Goal: Complete application form: Complete application form

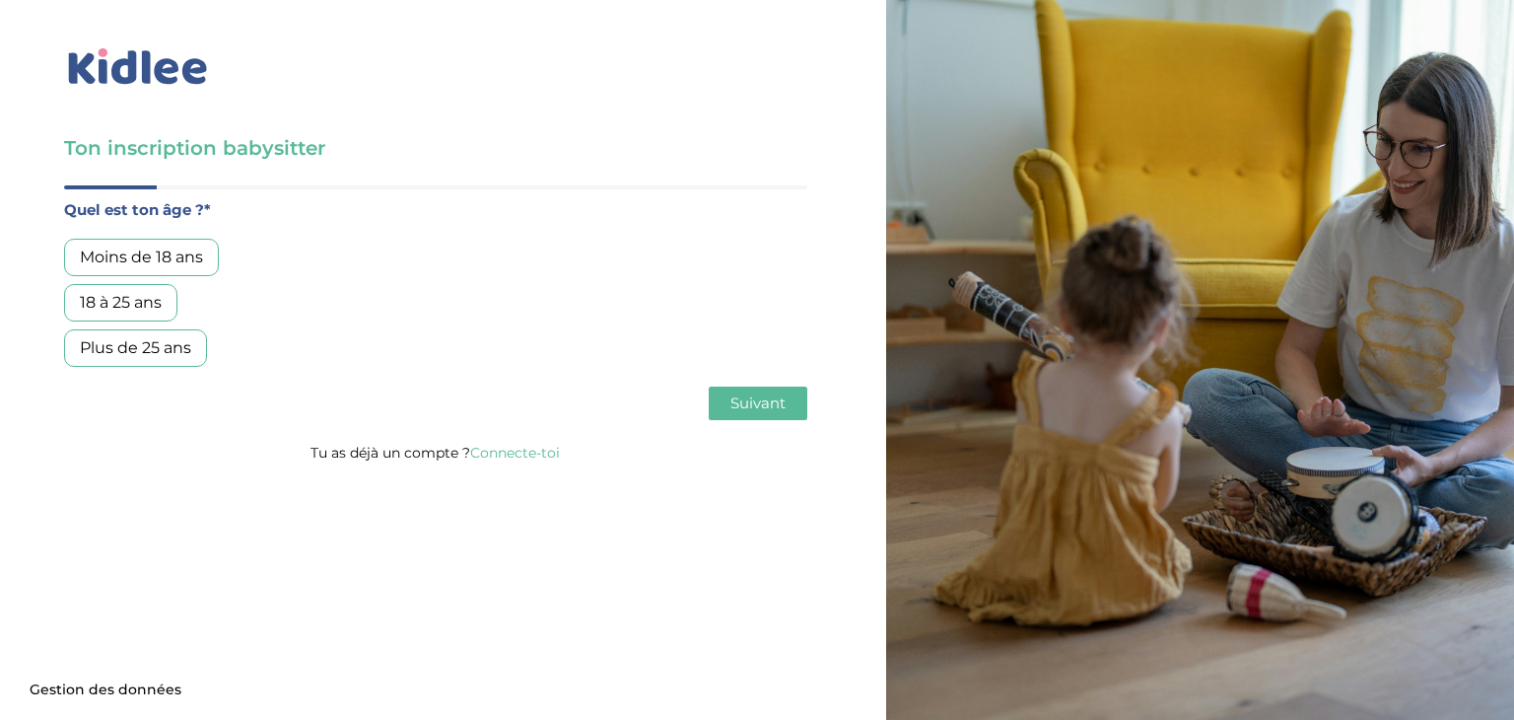
click at [110, 312] on div "18 à 25 ans" at bounding box center [120, 302] width 113 height 37
click at [766, 397] on span "Suivant" at bounding box center [757, 402] width 55 height 19
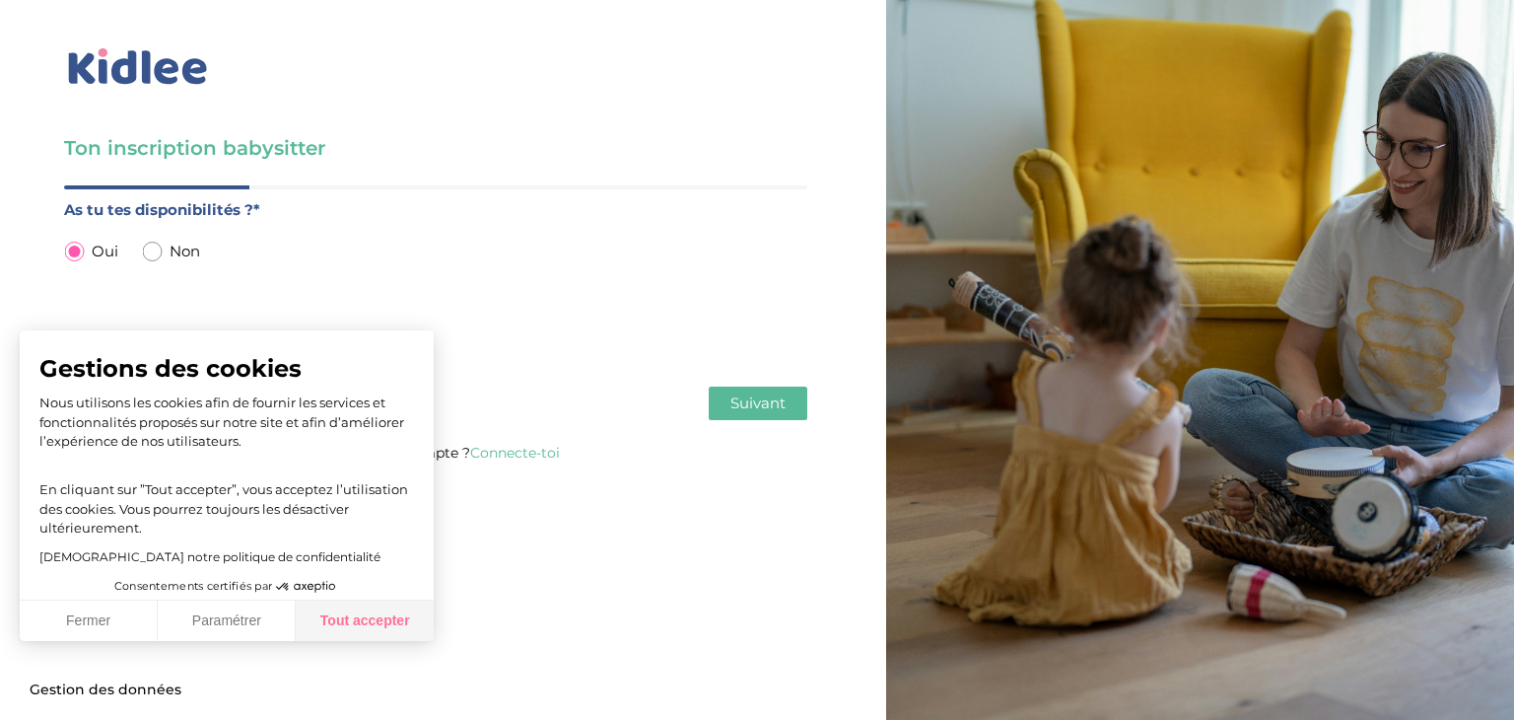
click at [322, 625] on button "Tout accepter" at bounding box center [365, 620] width 138 height 41
checkbox input "true"
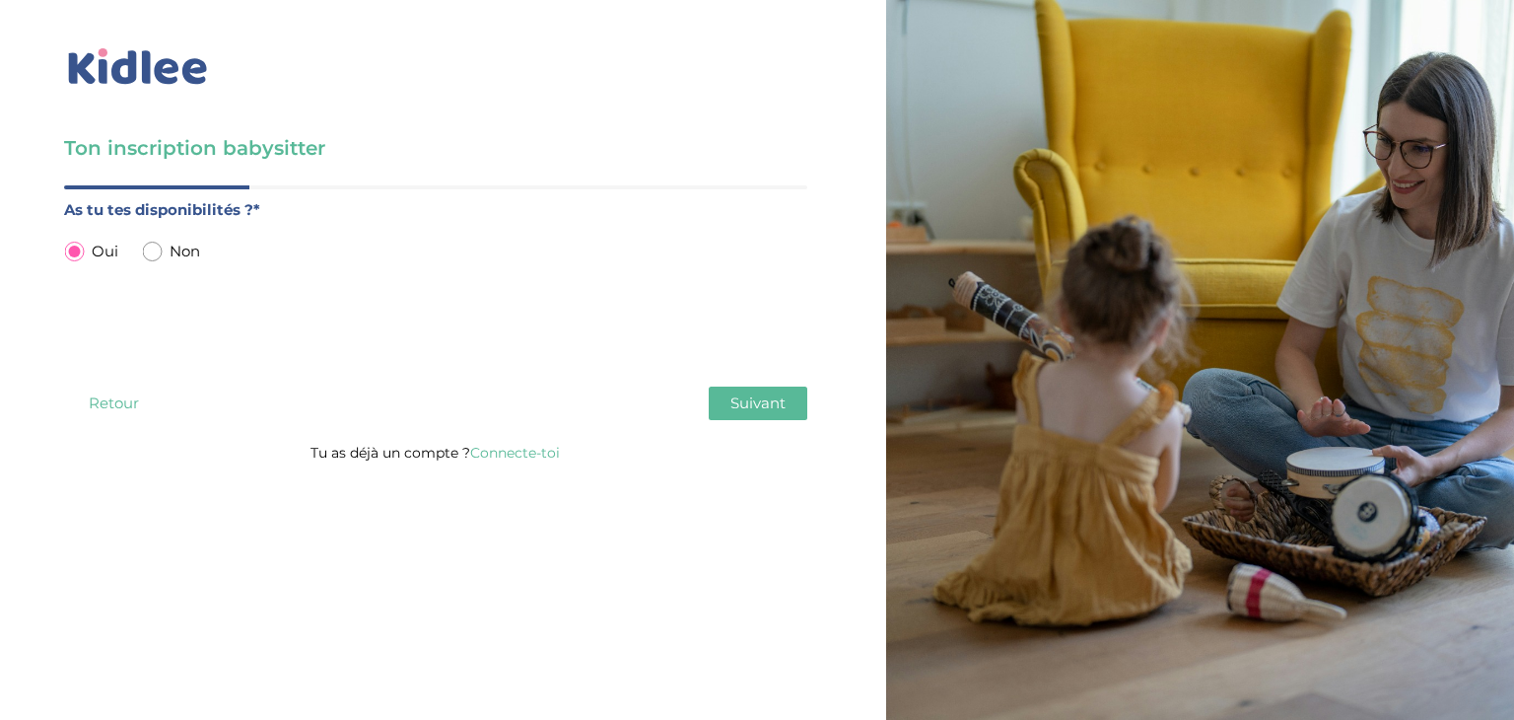
click at [774, 396] on span "Suivant" at bounding box center [757, 402] width 55 height 19
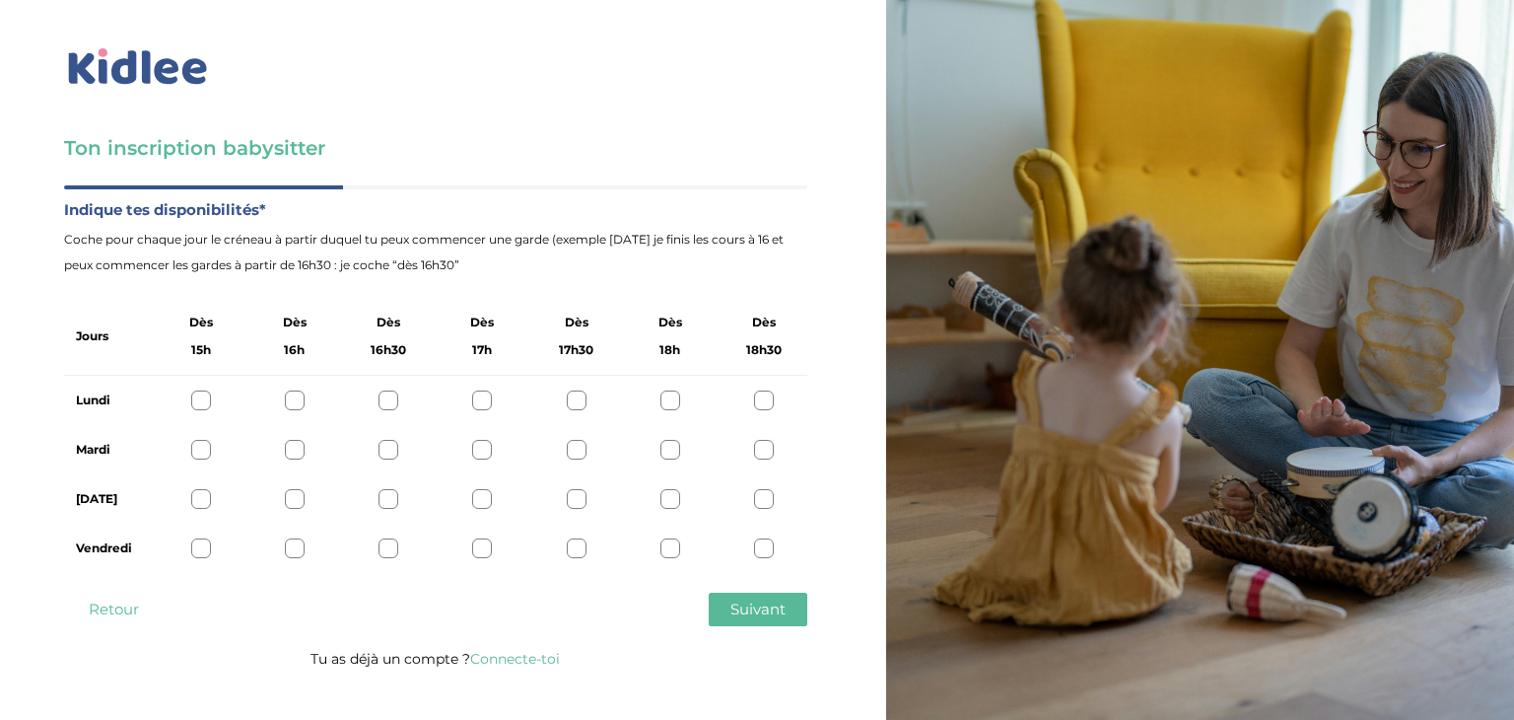
click at [204, 400] on div at bounding box center [201, 400] width 20 height 20
click at [201, 452] on div at bounding box center [201, 450] width 20 height 20
click at [192, 495] on div at bounding box center [201, 499] width 20 height 20
click at [205, 547] on div at bounding box center [201, 548] width 20 height 20
click at [293, 404] on div at bounding box center [295, 400] width 20 height 20
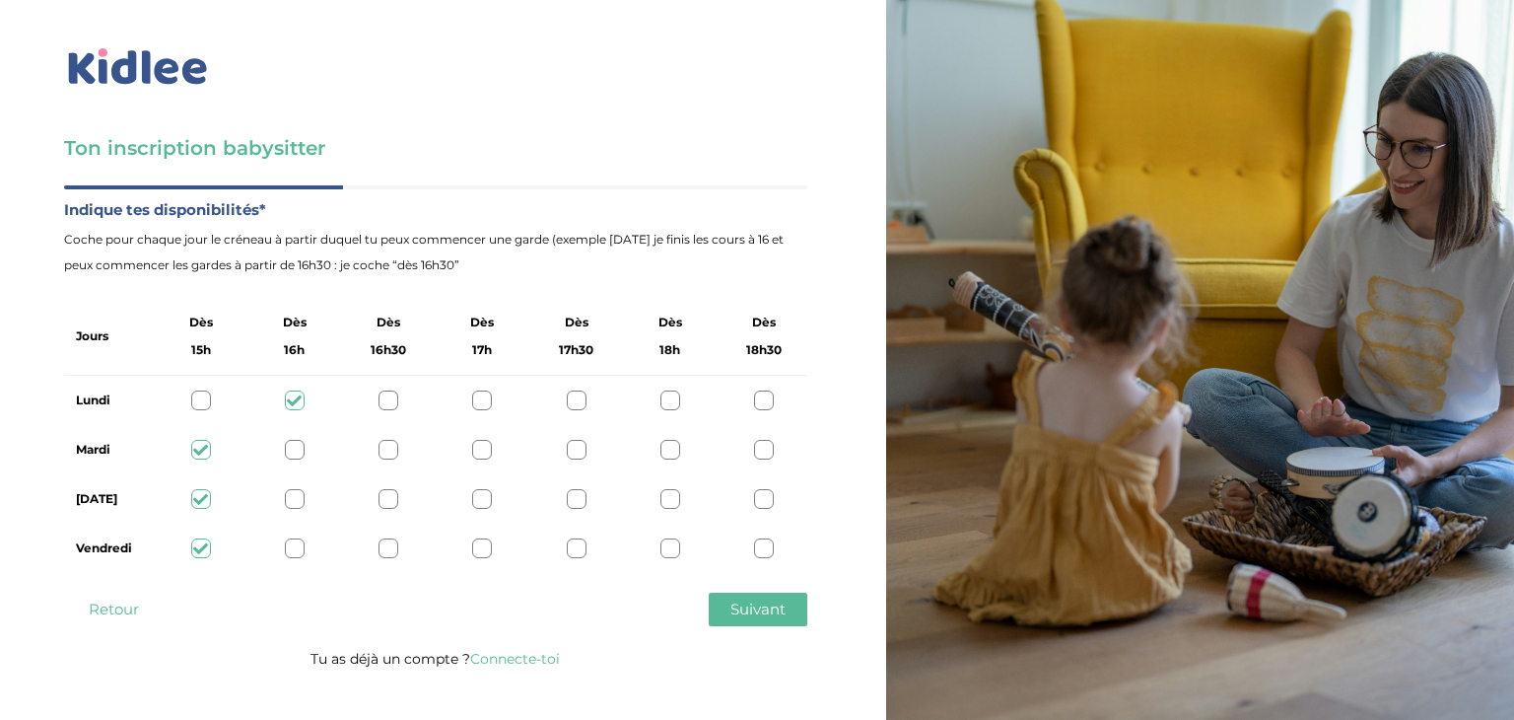
click at [203, 403] on div at bounding box center [201, 400] width 20 height 20
click at [749, 620] on button "Suivant" at bounding box center [758, 609] width 99 height 34
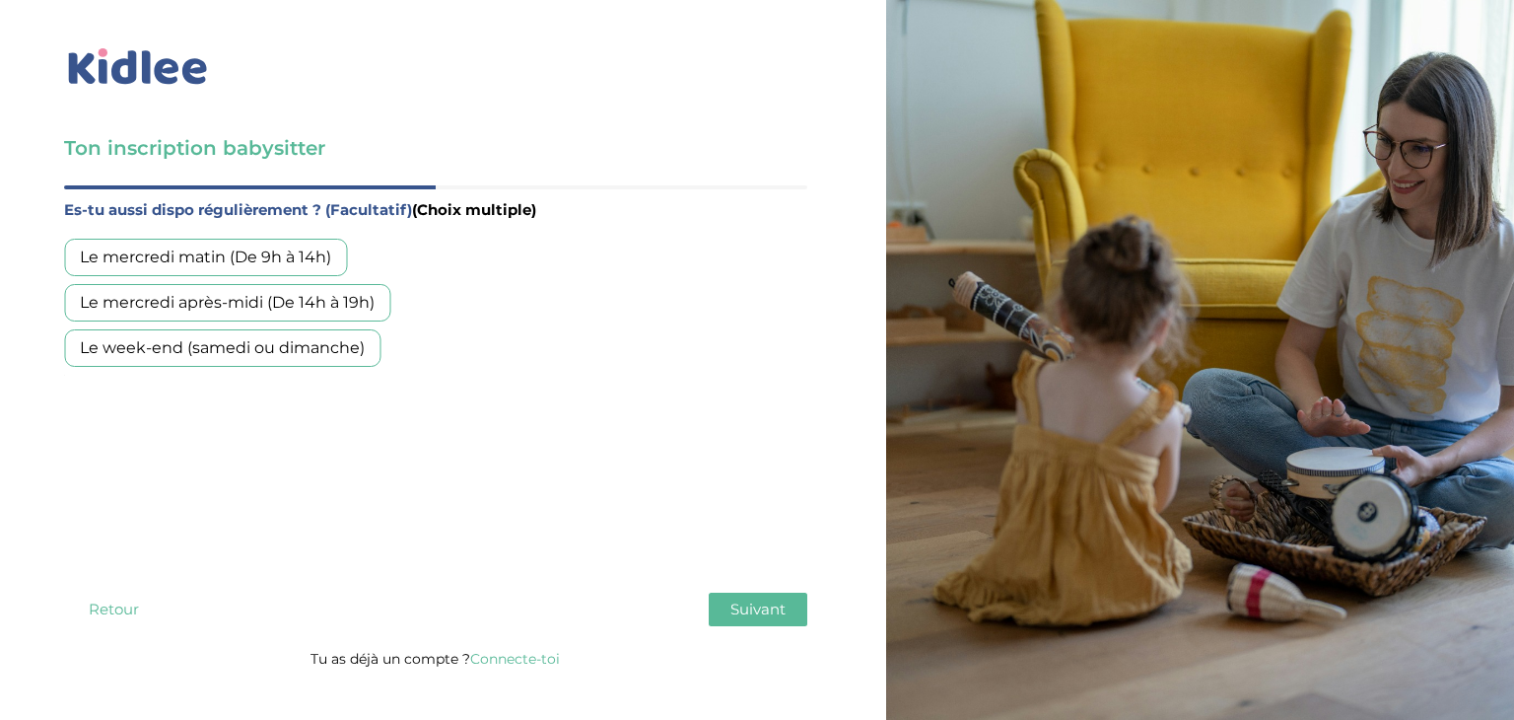
click at [315, 302] on div "Le mercredi après-midi (De 14h à 19h)" at bounding box center [227, 302] width 326 height 37
click at [300, 357] on div "Le week-end (samedi ou dimanche)" at bounding box center [222, 347] width 316 height 37
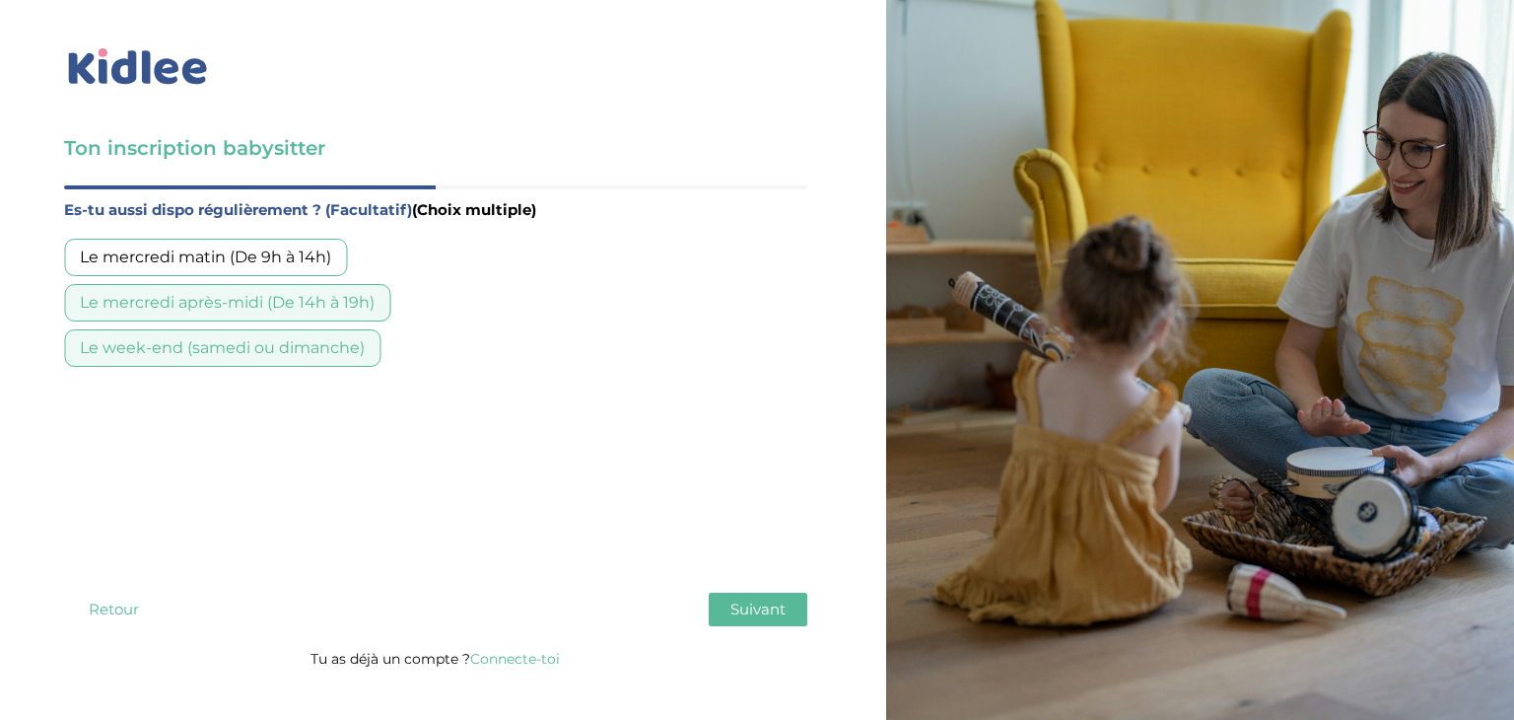
click at [769, 621] on button "Suivant" at bounding box center [758, 609] width 99 height 34
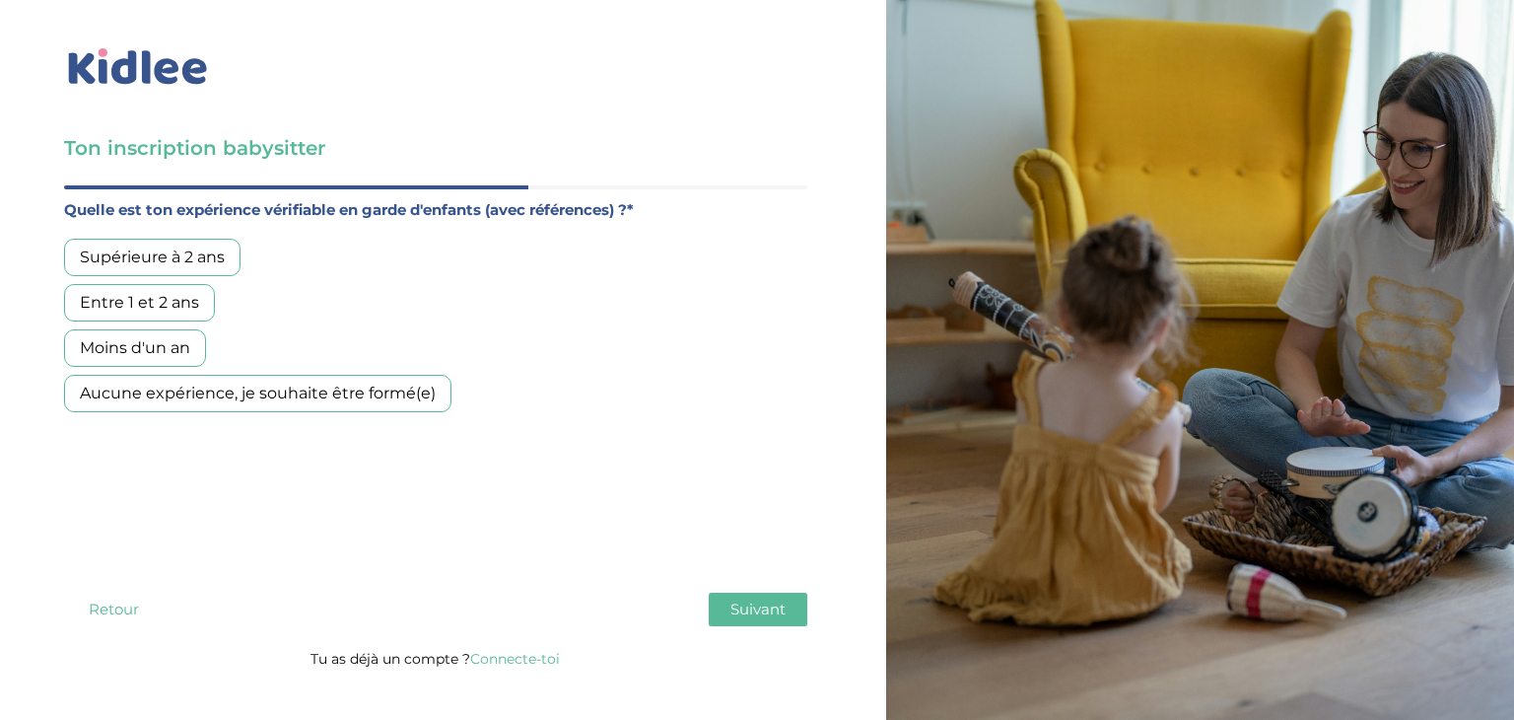
click at [137, 261] on div "Supérieure à 2 ans" at bounding box center [152, 257] width 176 height 37
click at [138, 289] on div "Entre 1 et 2 ans" at bounding box center [139, 302] width 151 height 37
click at [162, 265] on div "Supérieure à 2 ans" at bounding box center [152, 257] width 176 height 37
click at [155, 304] on div "Entre 1 et 2 ans" at bounding box center [139, 302] width 151 height 37
click at [154, 354] on div "Moins d'un an" at bounding box center [135, 347] width 142 height 37
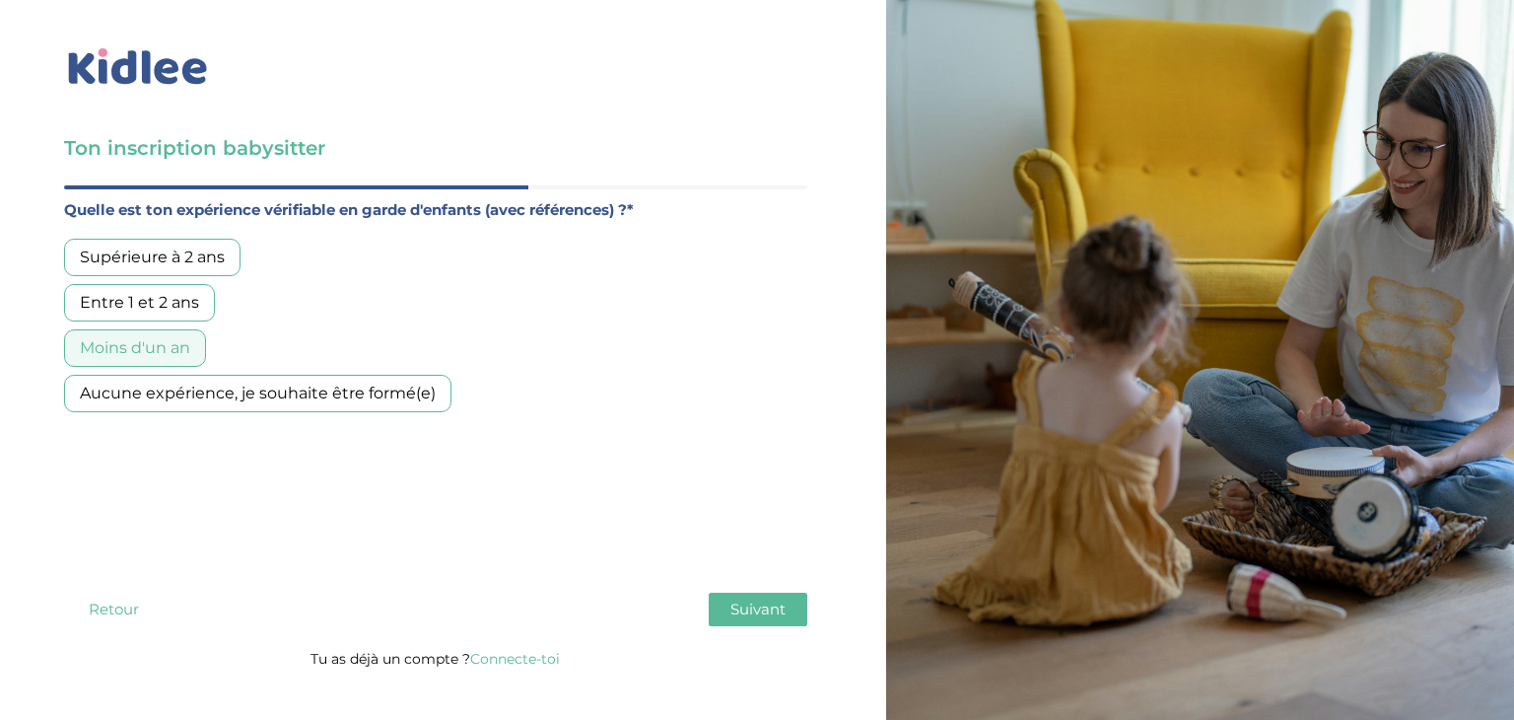
click at [761, 604] on span "Suivant" at bounding box center [757, 608] width 55 height 19
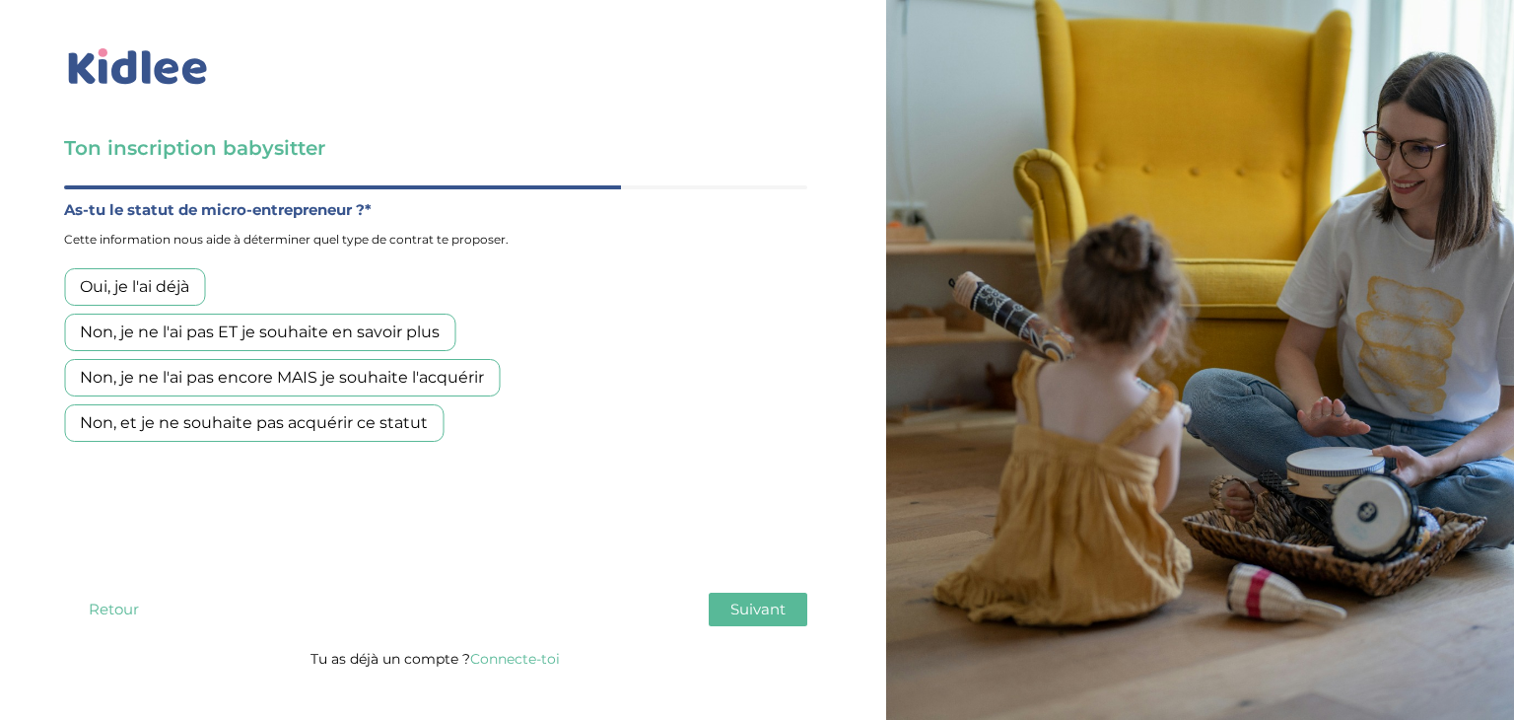
click at [170, 421] on div "Non, et je ne souhaite pas acquérir ce statut" at bounding box center [253, 422] width 379 height 37
click at [251, 383] on div "Non, je ne l'ai pas encore MAIS je souhaite l'acquérir" at bounding box center [282, 377] width 436 height 37
click at [253, 425] on div "Non, et je ne souhaite pas acquérir ce statut" at bounding box center [253, 422] width 379 height 37
click at [769, 607] on span "Suivant" at bounding box center [757, 608] width 55 height 19
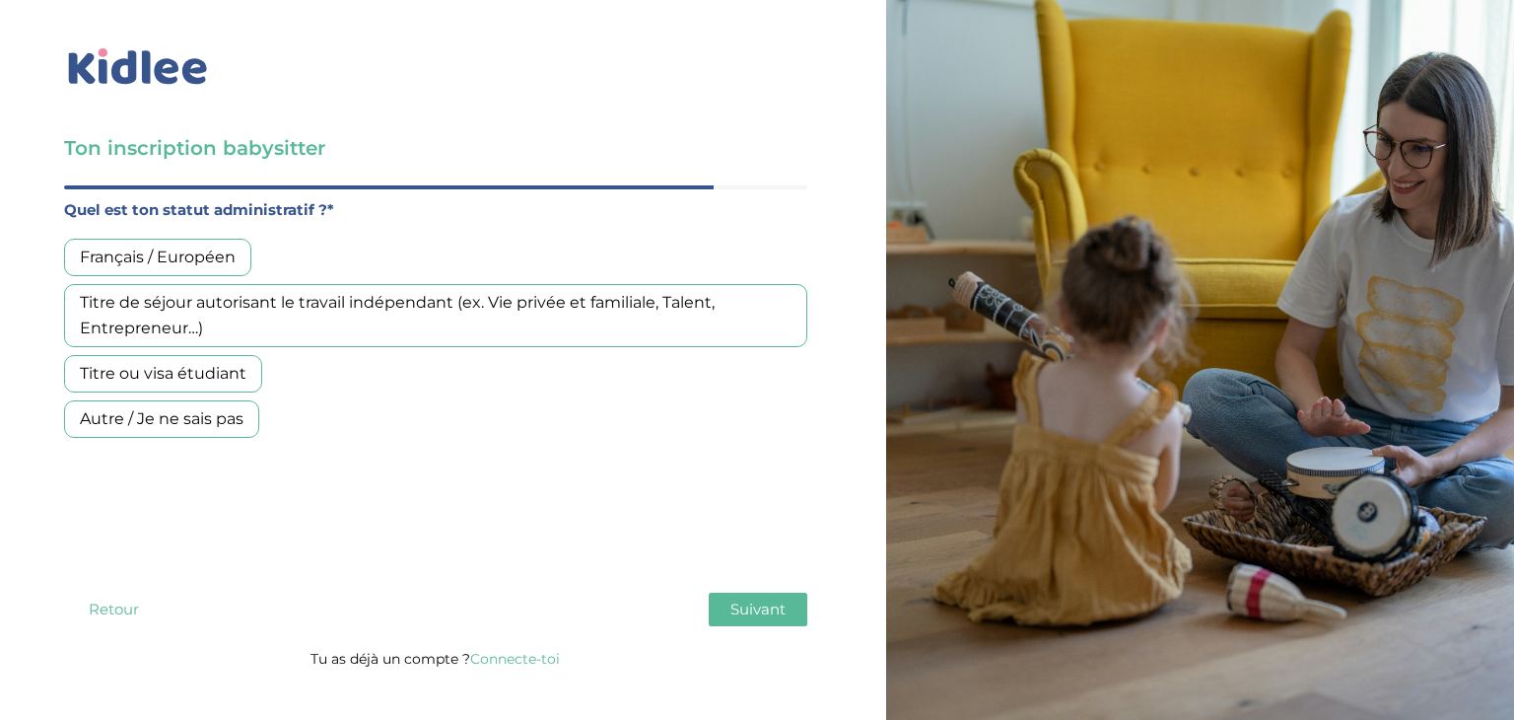
click at [218, 260] on div "Français / Européen" at bounding box center [157, 257] width 187 height 37
click at [763, 602] on span "Suivant" at bounding box center [757, 608] width 55 height 19
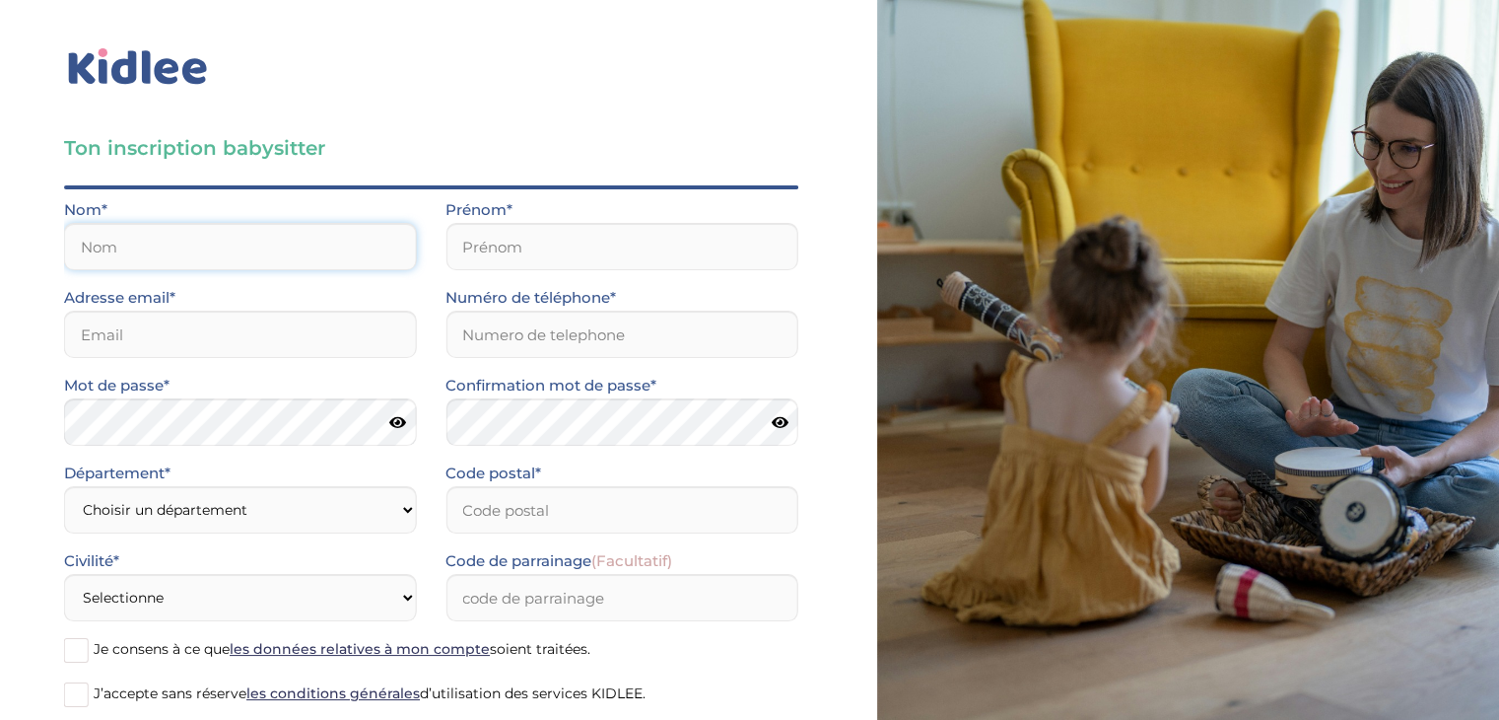
click at [299, 249] on input "text" at bounding box center [240, 246] width 352 height 47
type input "Calet"
click at [548, 259] on input "text" at bounding box center [622, 246] width 352 height 47
type input "Ombeline"
click at [315, 332] on input "email" at bounding box center [240, 333] width 352 height 47
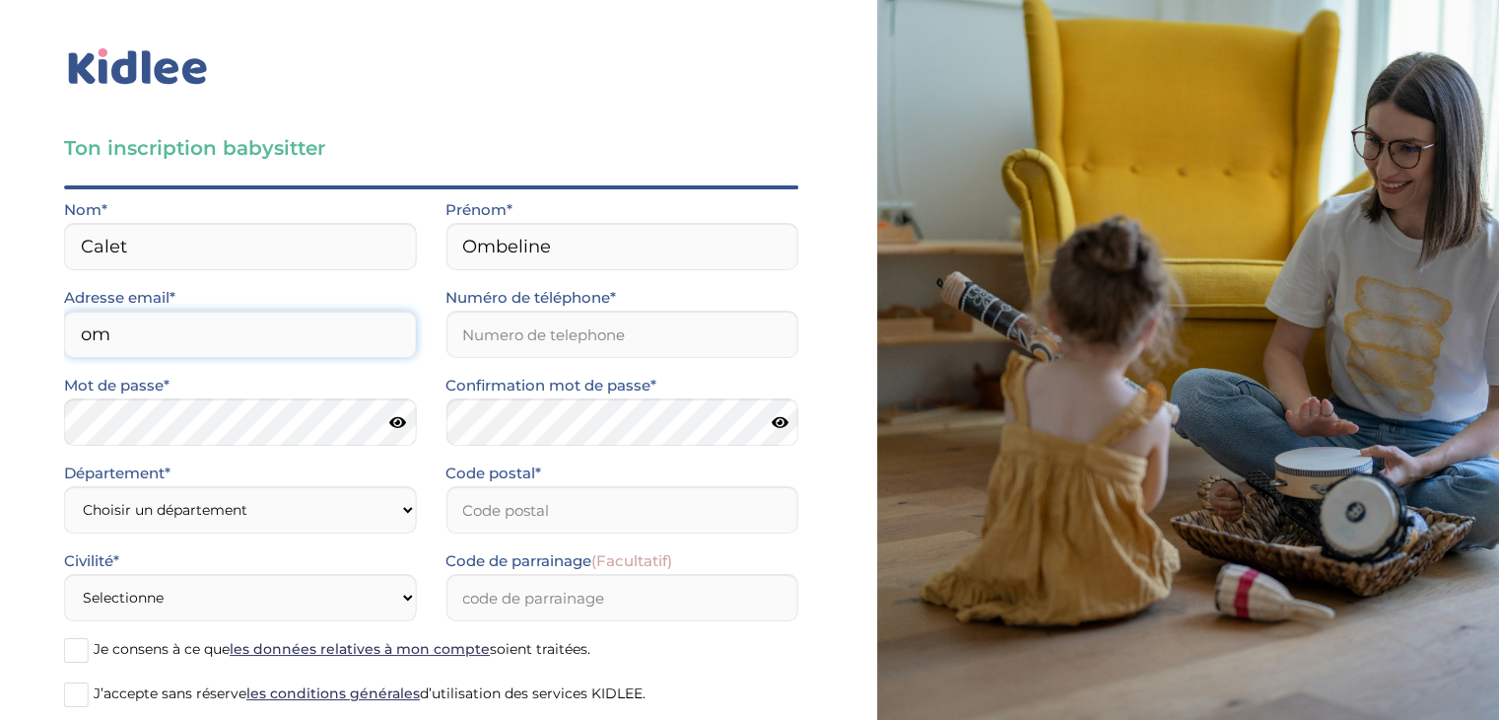
type input "[EMAIL_ADDRESS][DOMAIN_NAME]"
click at [536, 332] on input "Numéro de téléphone*" at bounding box center [622, 333] width 352 height 47
type input "0667511800"
click at [392, 427] on icon at bounding box center [397, 422] width 17 height 15
click at [779, 425] on icon at bounding box center [780, 422] width 17 height 15
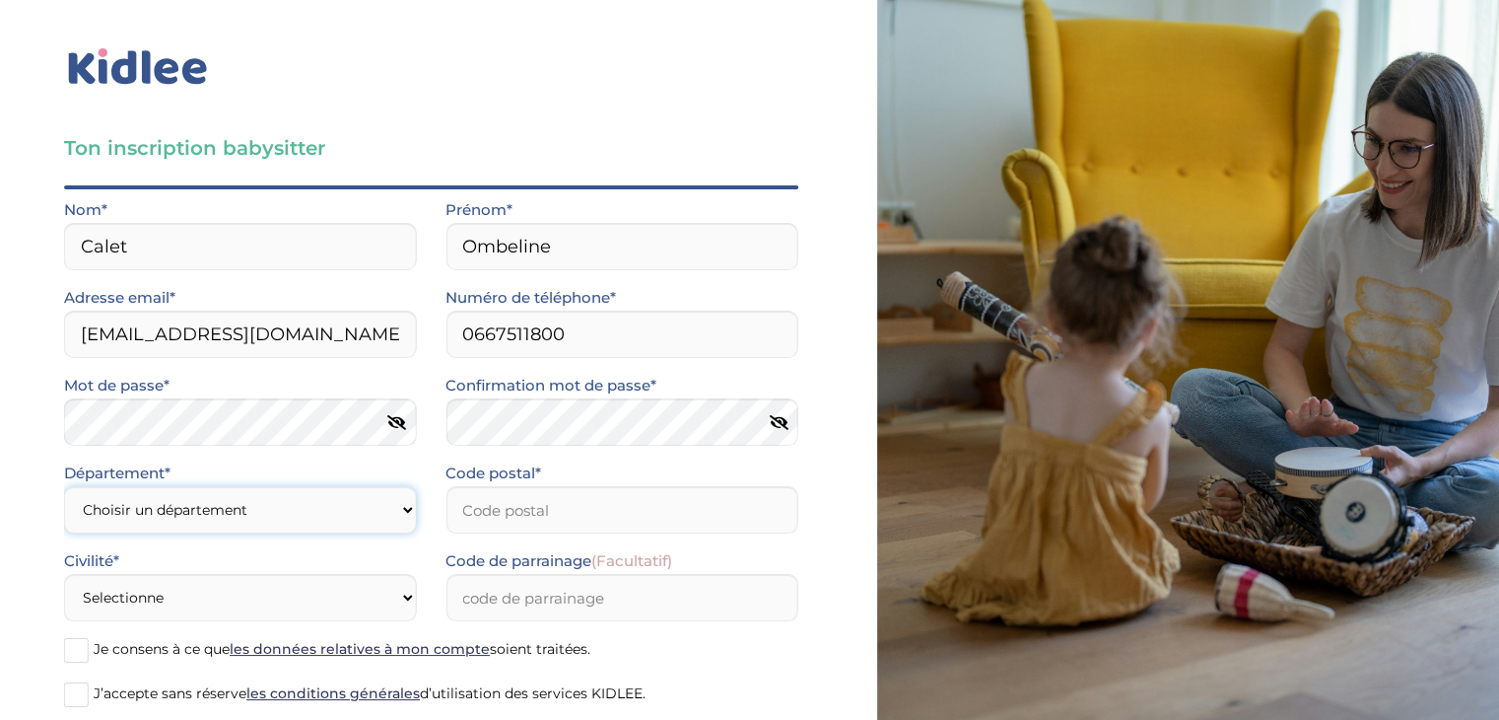
click at [354, 509] on select "Choisir un département Paris (75) Hauts-de-Seine (92) Yvelines (78) Val-de-Marn…" at bounding box center [240, 509] width 352 height 47
select select "0"
click at [64, 486] on select "Choisir un département Paris (75) Hauts-de-Seine (92) Yvelines (78) Val-de-Marn…" at bounding box center [240, 509] width 352 height 47
click at [512, 512] on input "Code postal*" at bounding box center [622, 509] width 352 height 47
type input "34320"
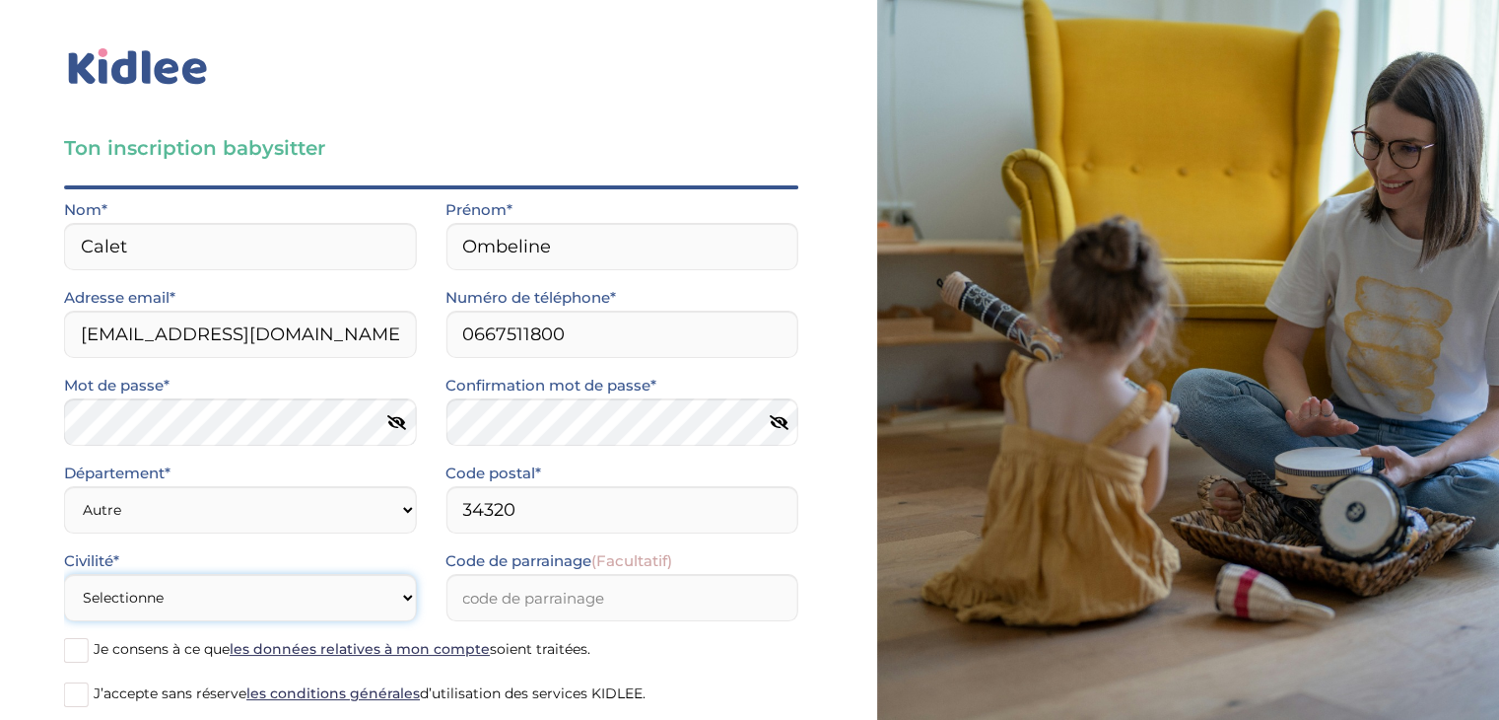
click at [332, 607] on select "Selectionne Mr Mme" at bounding box center [240, 597] width 352 height 47
select select "1"
click at [64, 574] on select "Selectionne Mr Mme" at bounding box center [240, 597] width 352 height 47
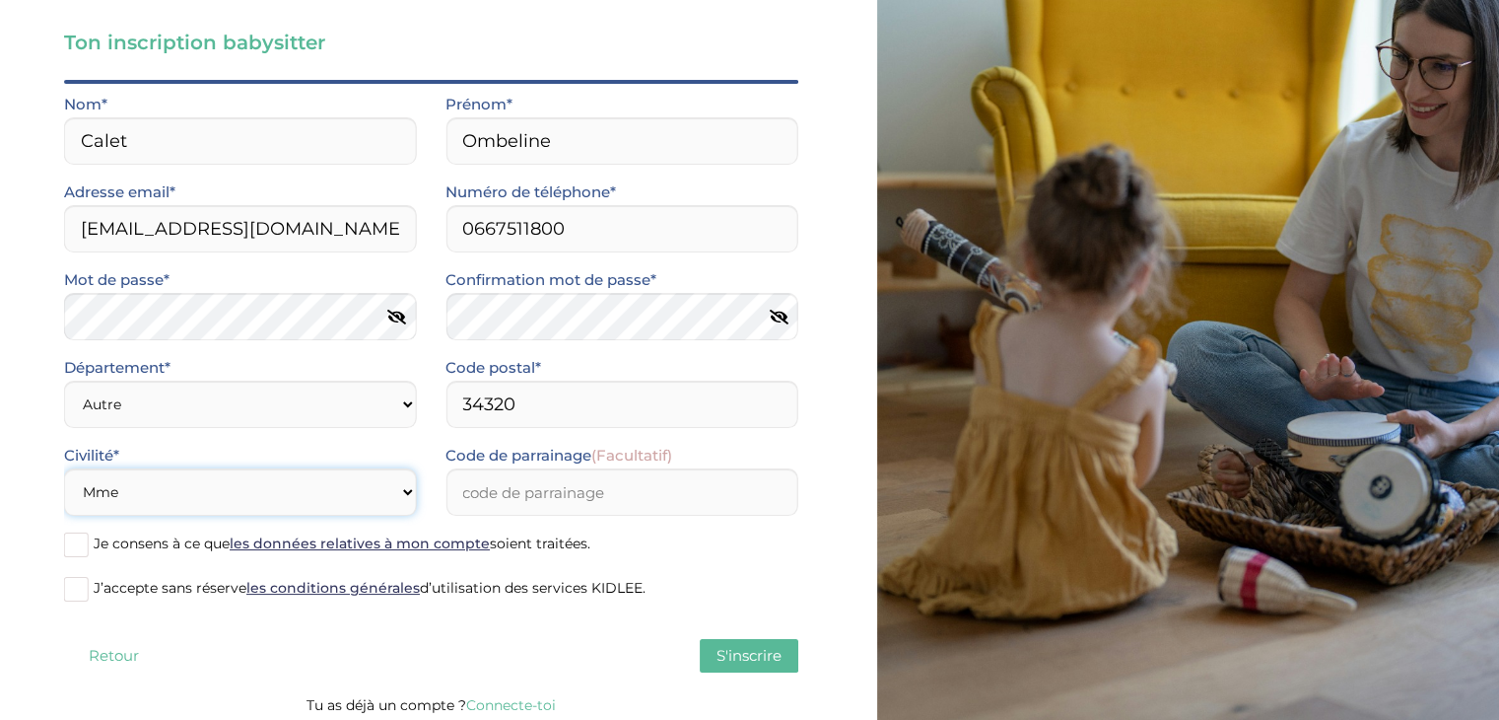
scroll to position [114, 0]
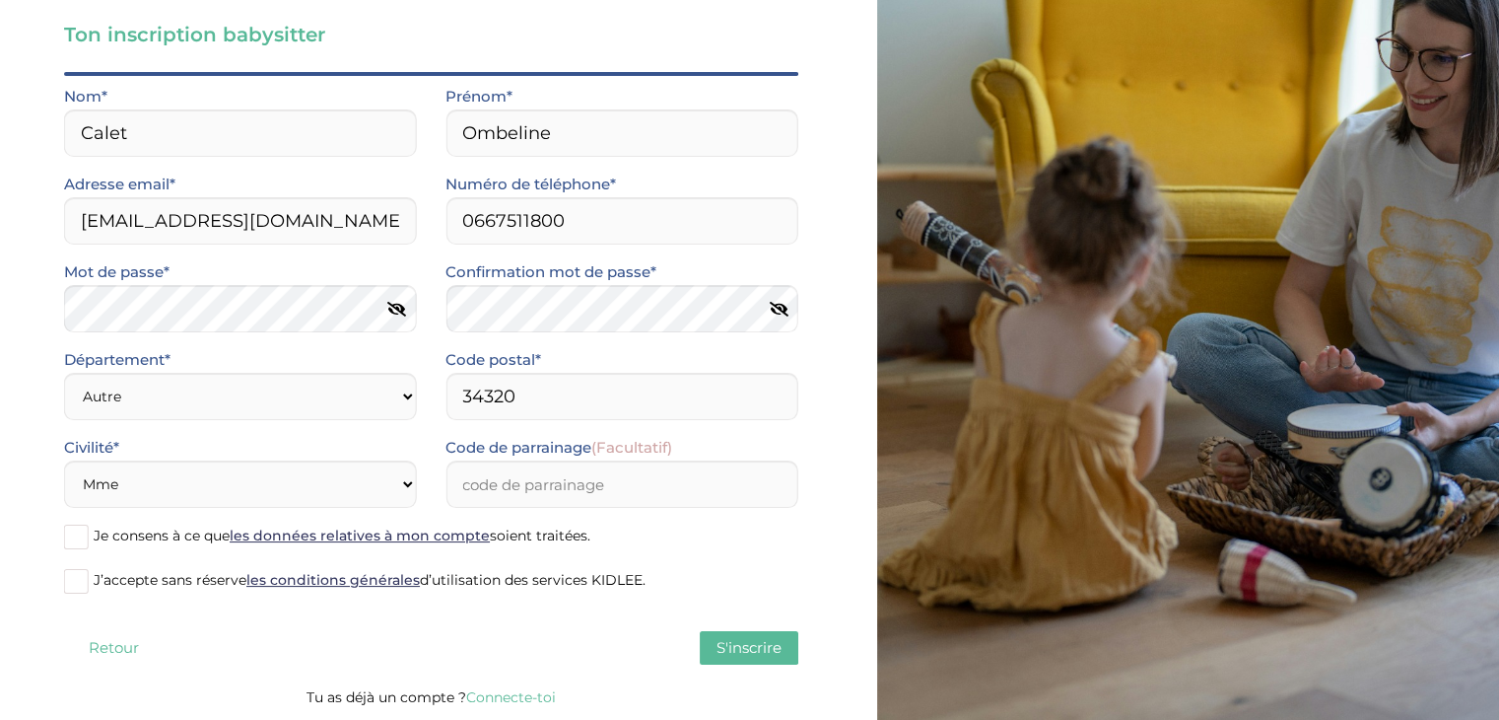
click at [83, 536] on span at bounding box center [76, 536] width 25 height 25
click at [0, 0] on input "Je consens à ce que les données relatives à mon compte soient traitées." at bounding box center [0, 0] width 0 height 0
click at [76, 569] on span at bounding box center [76, 581] width 25 height 25
click at [0, 0] on input "J’accepte sans réserve les conditions générales d’utilisation des services KIDL…" at bounding box center [0, 0] width 0 height 0
click at [730, 642] on span "S'inscrire" at bounding box center [749, 647] width 65 height 19
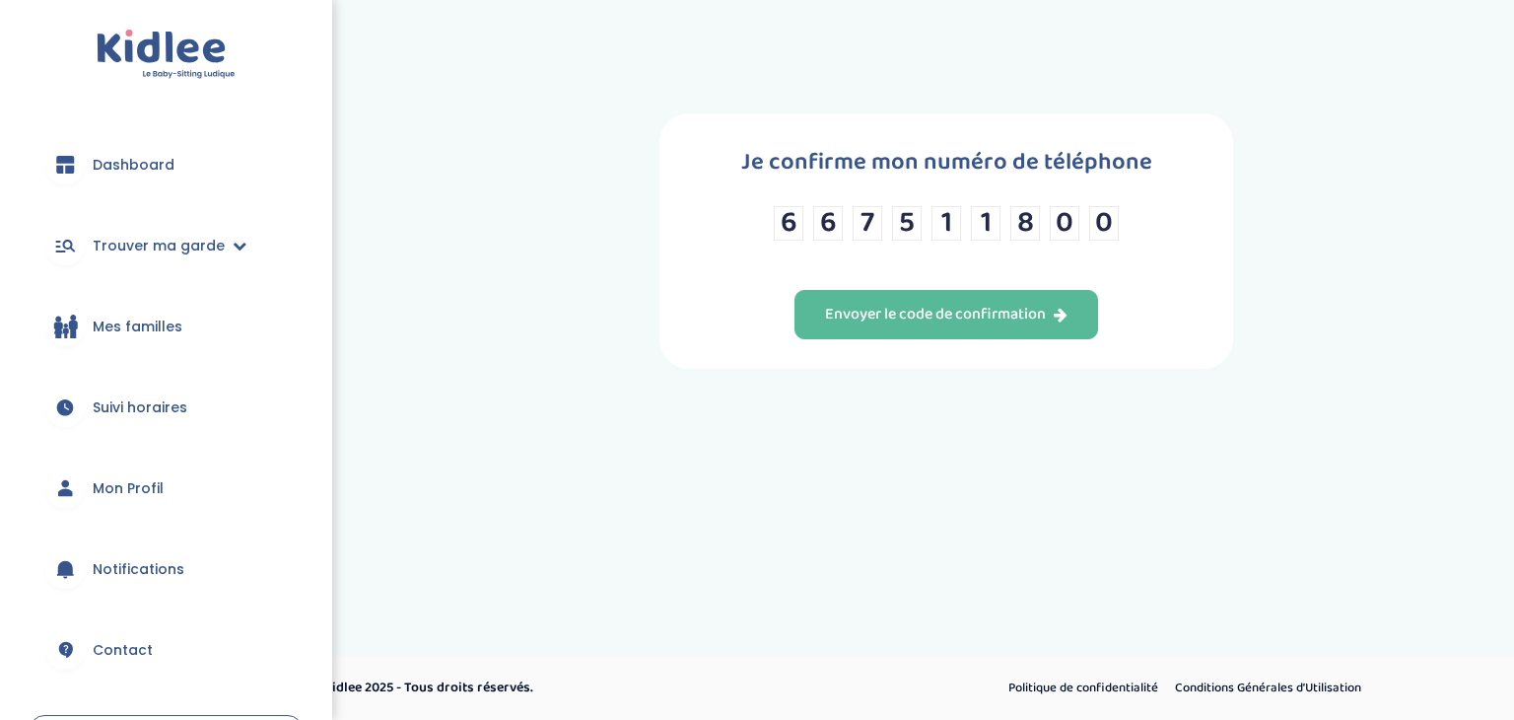
click at [793, 217] on input "6" at bounding box center [789, 223] width 30 height 34
type input "7"
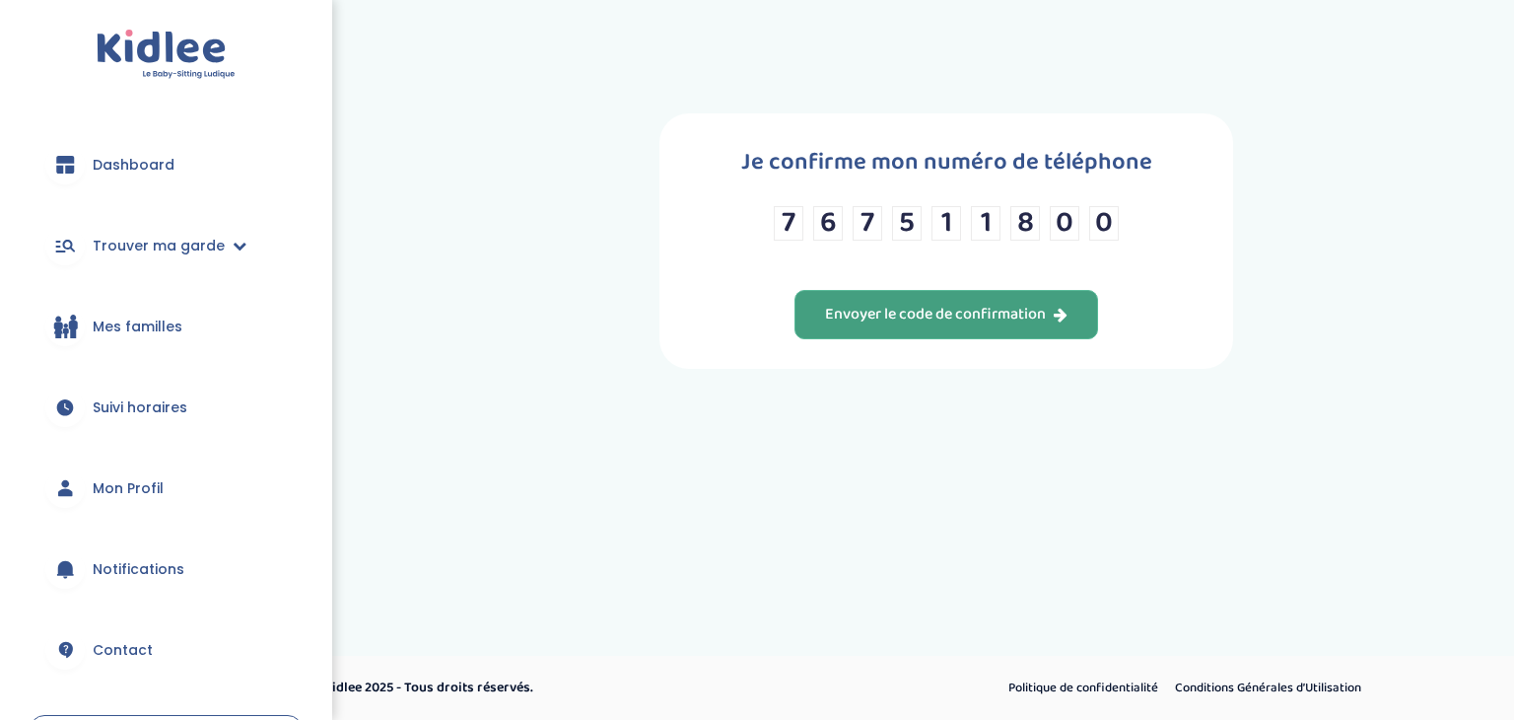
click at [899, 304] on div "Envoyer le code de confirmation" at bounding box center [946, 315] width 242 height 23
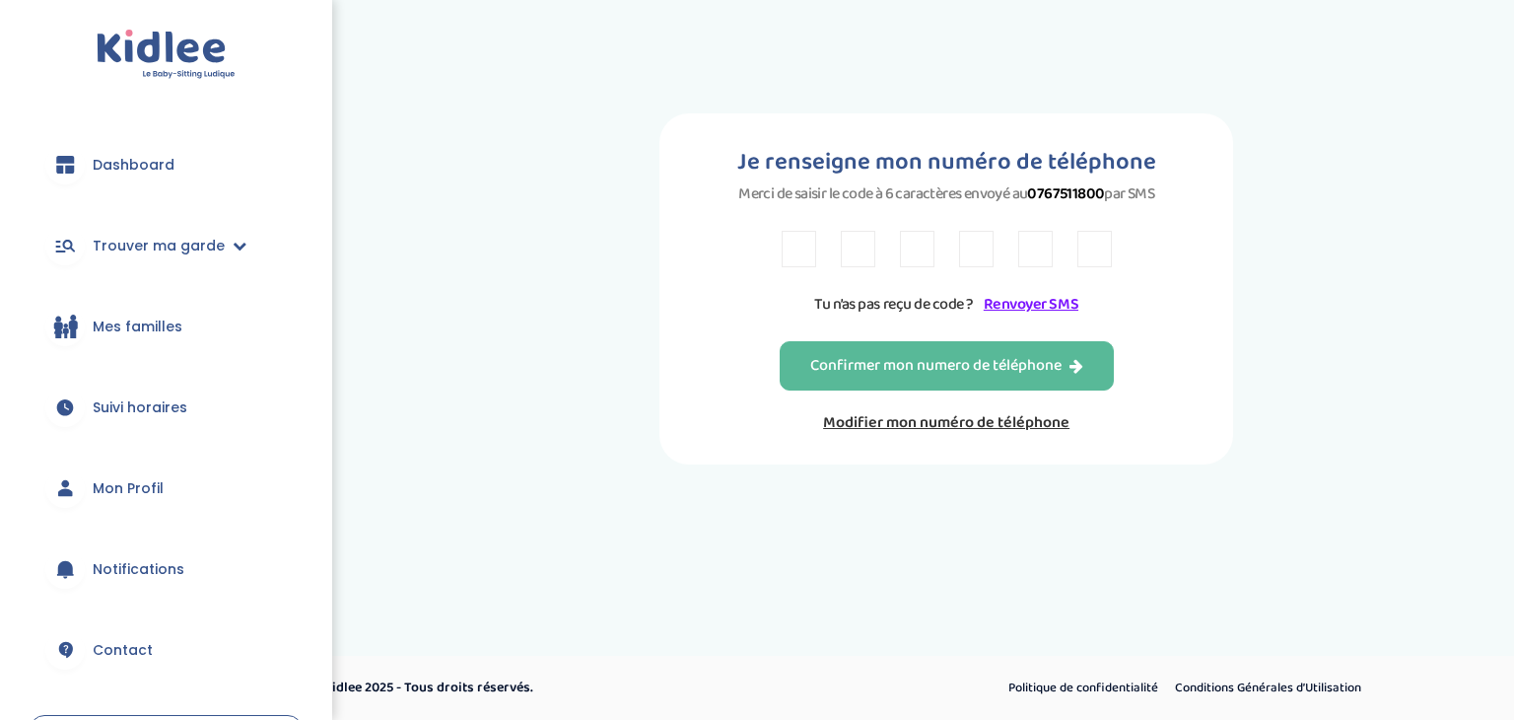
click at [793, 245] on input "text" at bounding box center [799, 249] width 34 height 36
click at [1021, 304] on link "Renvoyer SMS" at bounding box center [1031, 304] width 95 height 25
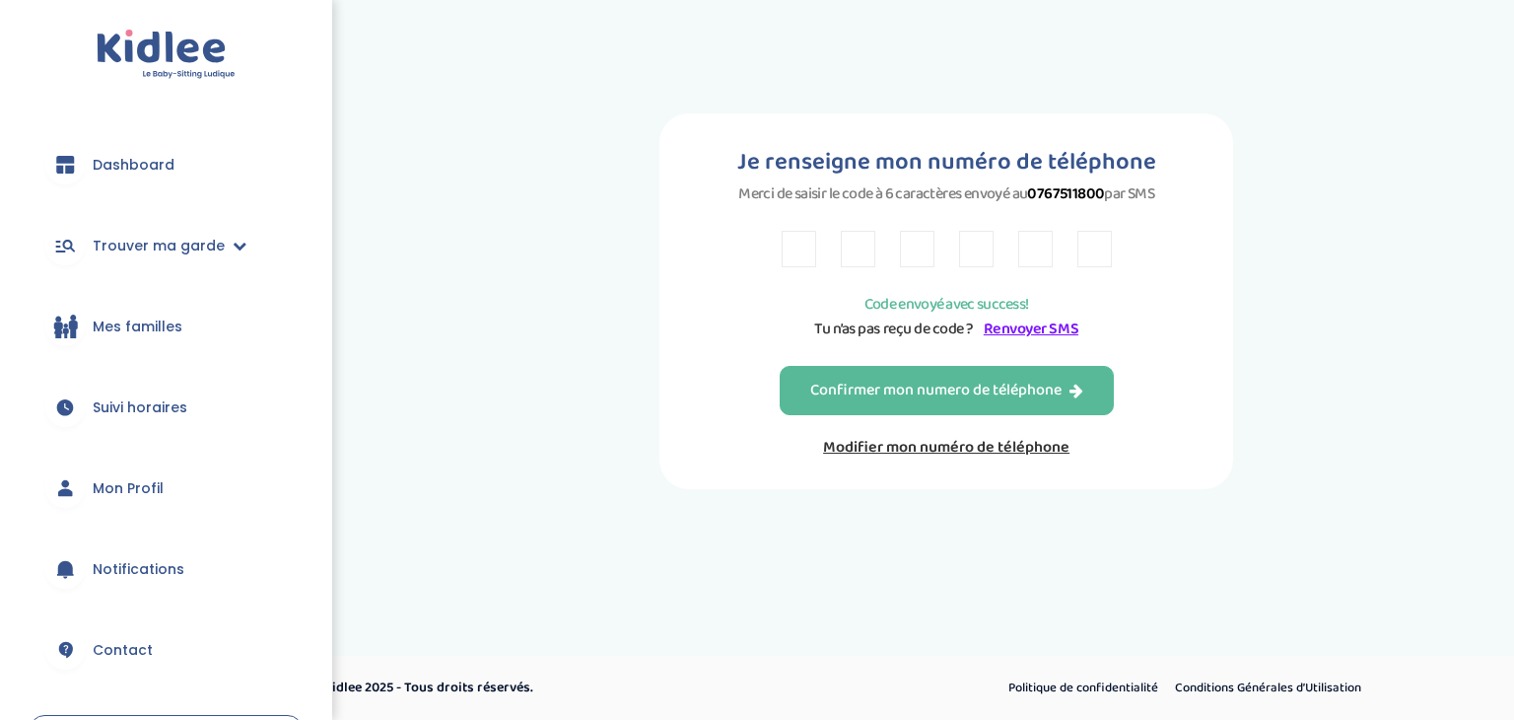
click at [800, 249] on input "text" at bounding box center [799, 249] width 34 height 36
click at [1002, 450] on link "Modifier mon numéro de téléphone" at bounding box center [947, 447] width 334 height 25
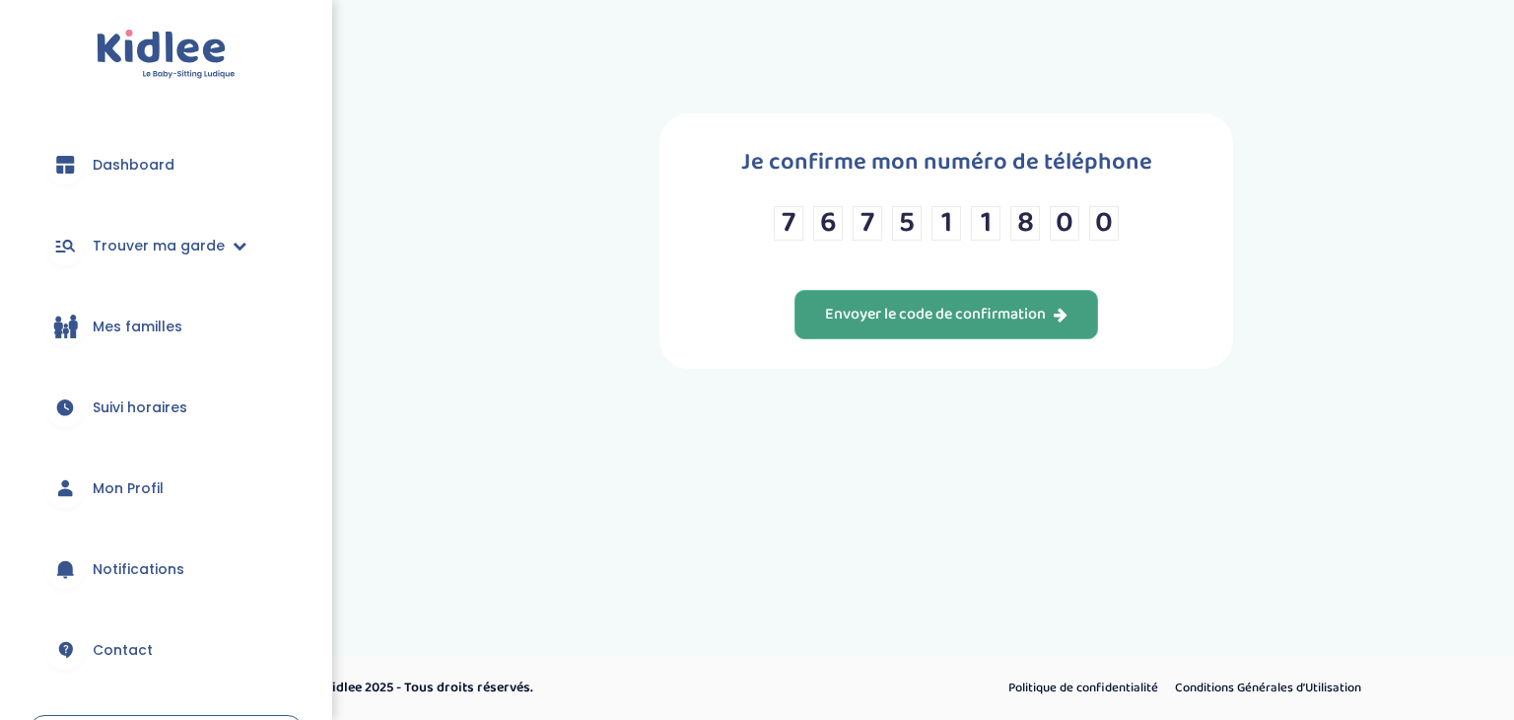
click at [971, 305] on div "Envoyer le code de confirmation" at bounding box center [946, 315] width 242 height 23
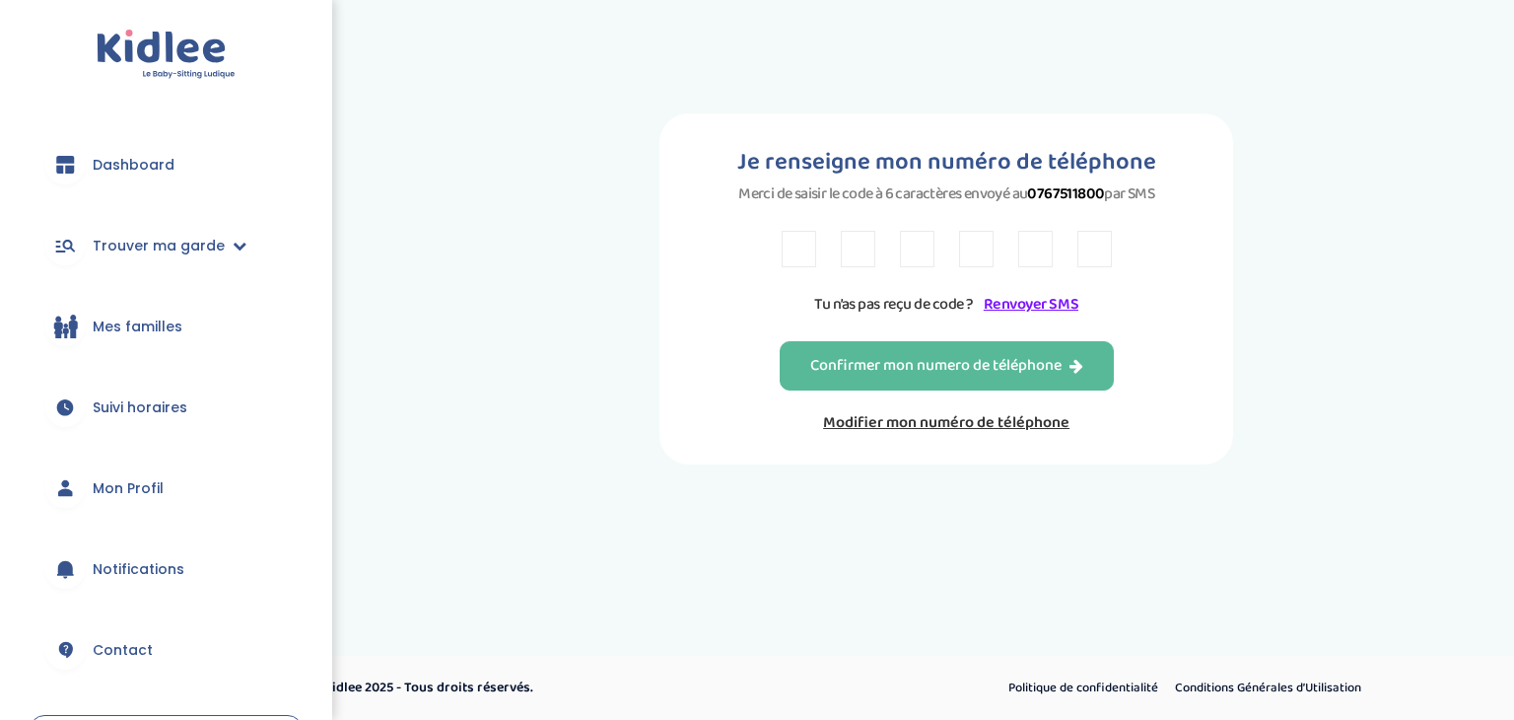
click at [1034, 305] on link "Renvoyer SMS" at bounding box center [1031, 304] width 95 height 25
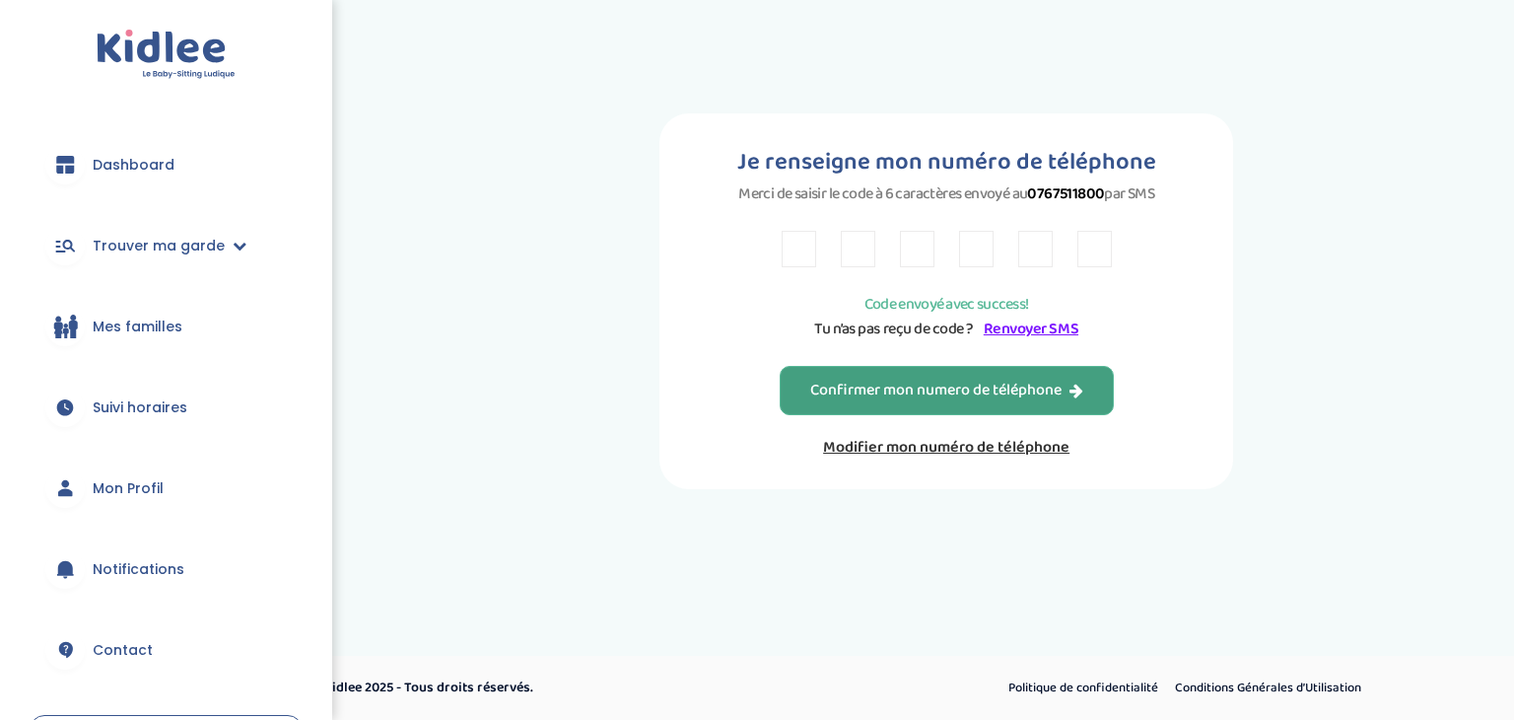
click at [978, 398] on div "Confirmer mon numero de téléphone" at bounding box center [946, 390] width 273 height 23
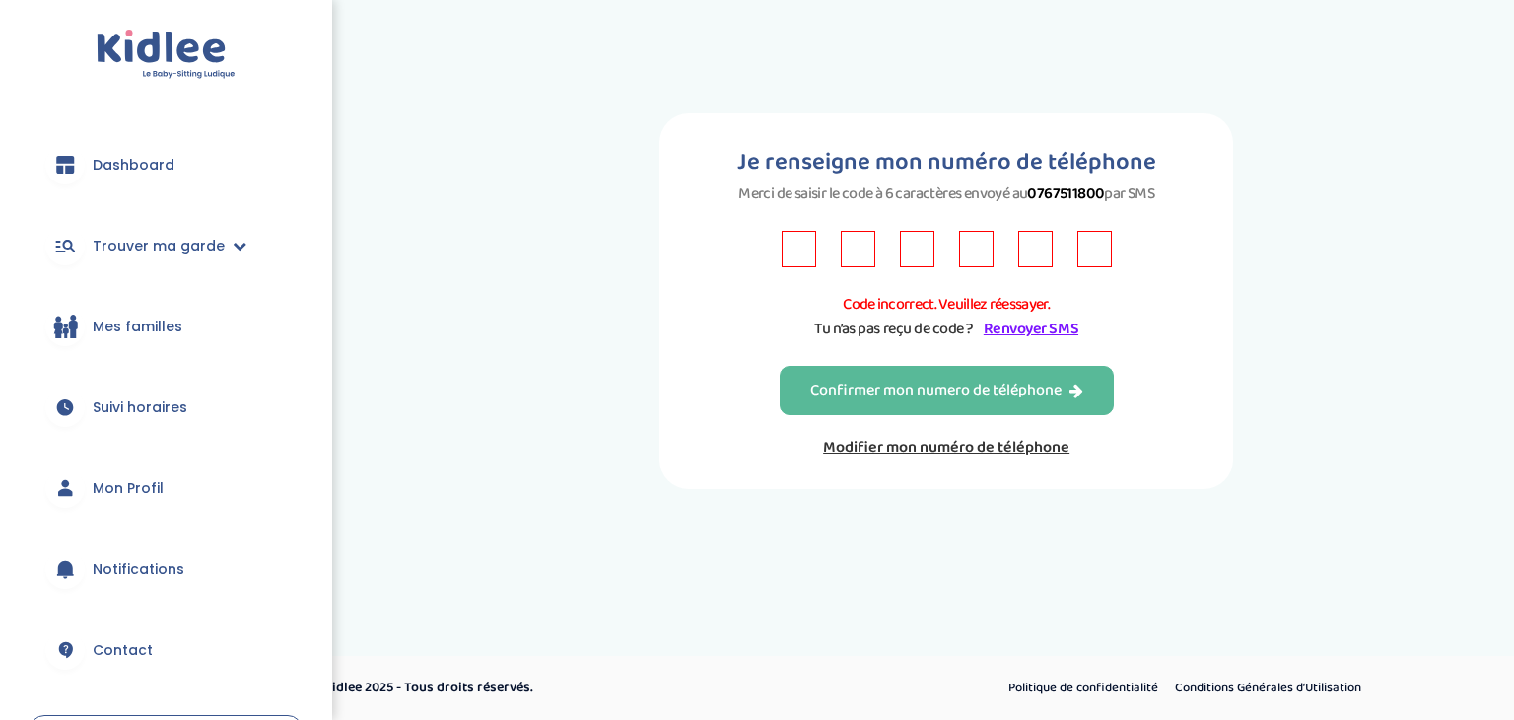
click at [951, 453] on link "Modifier mon numéro de téléphone" at bounding box center [947, 447] width 334 height 25
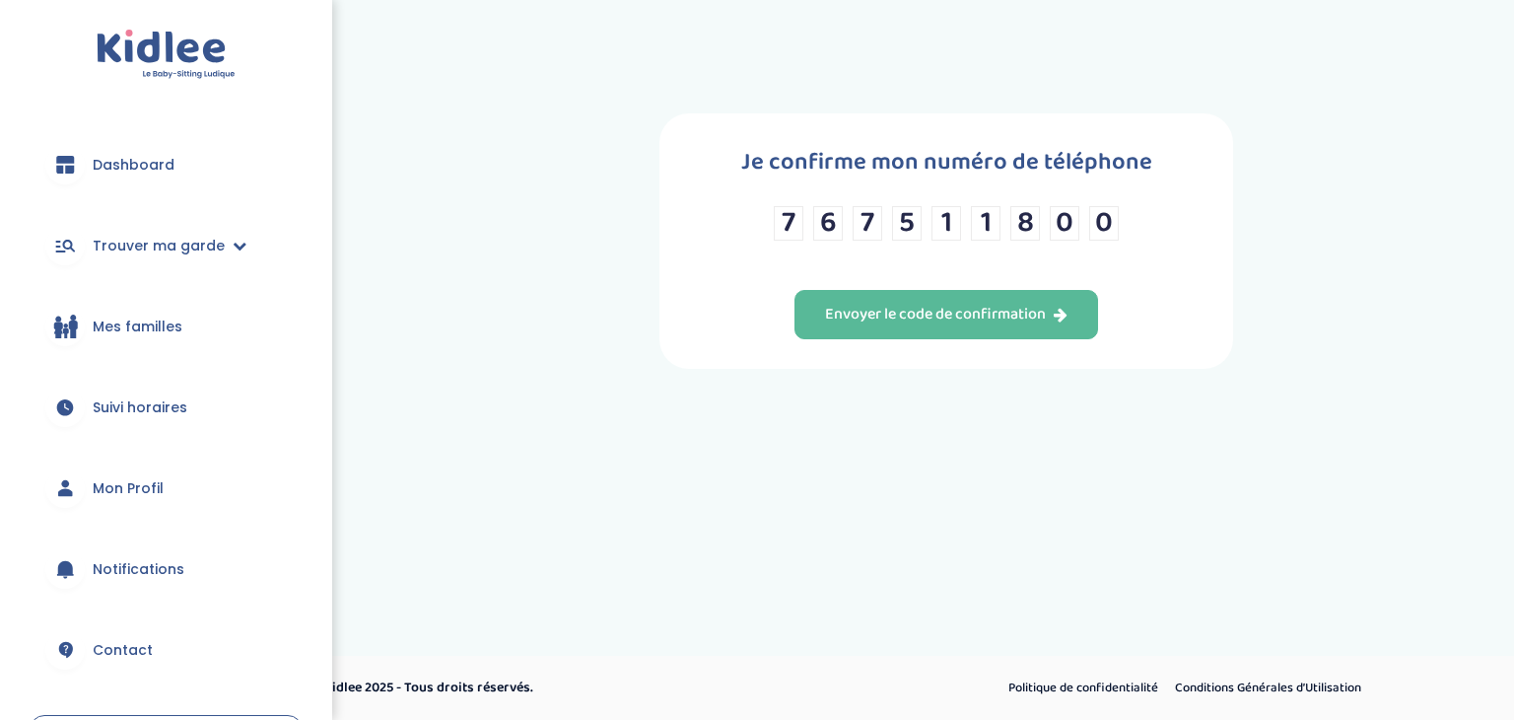
drag, startPoint x: 1107, startPoint y: 227, endPoint x: 706, endPoint y: 205, distance: 401.8
click at [706, 205] on div "Je confirme mon numéro de téléphone 7 6 7 5 1 1 8 0 0 Envoyer le code de confir…" at bounding box center [946, 240] width 574 height 255
type input "0"
type input "7"
type input "6"
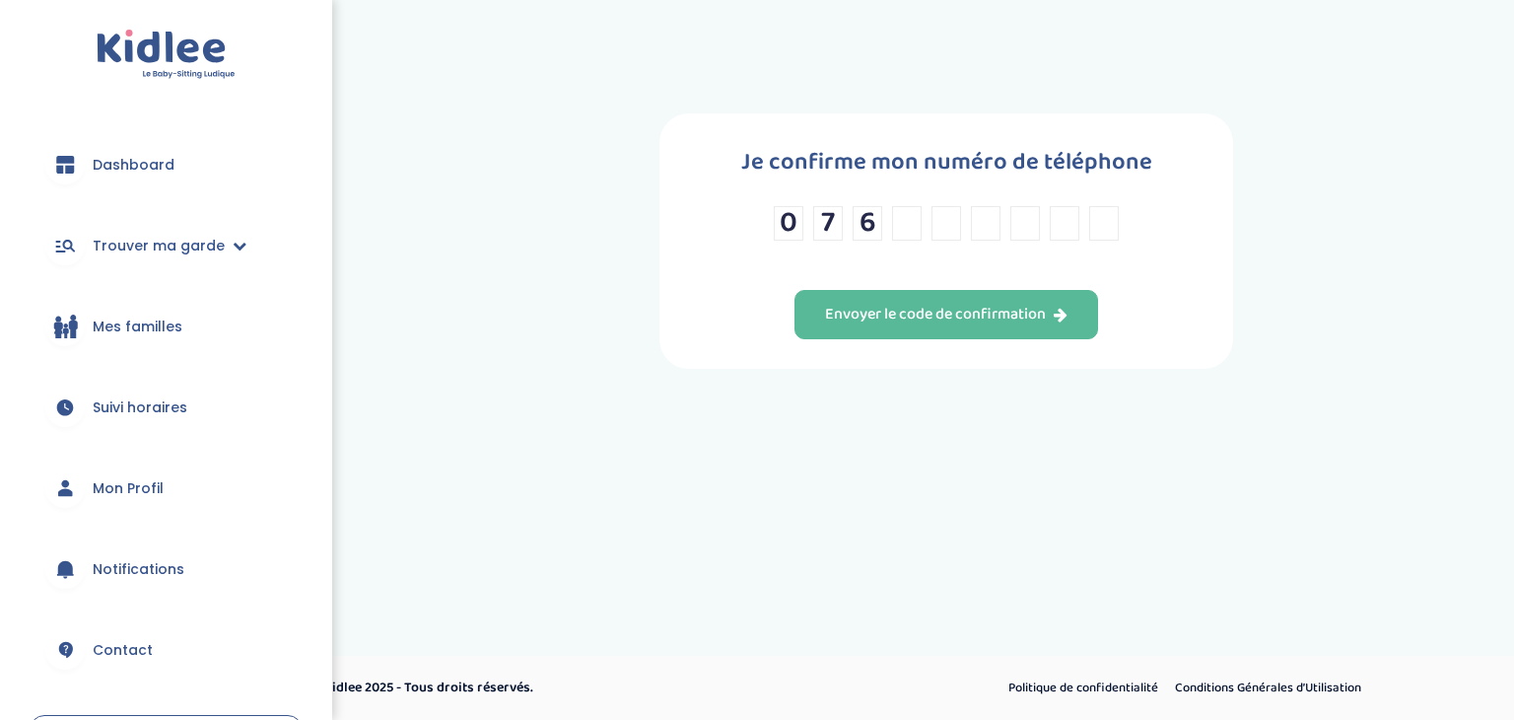
type input "7"
type input "5"
type input "1"
type input "8"
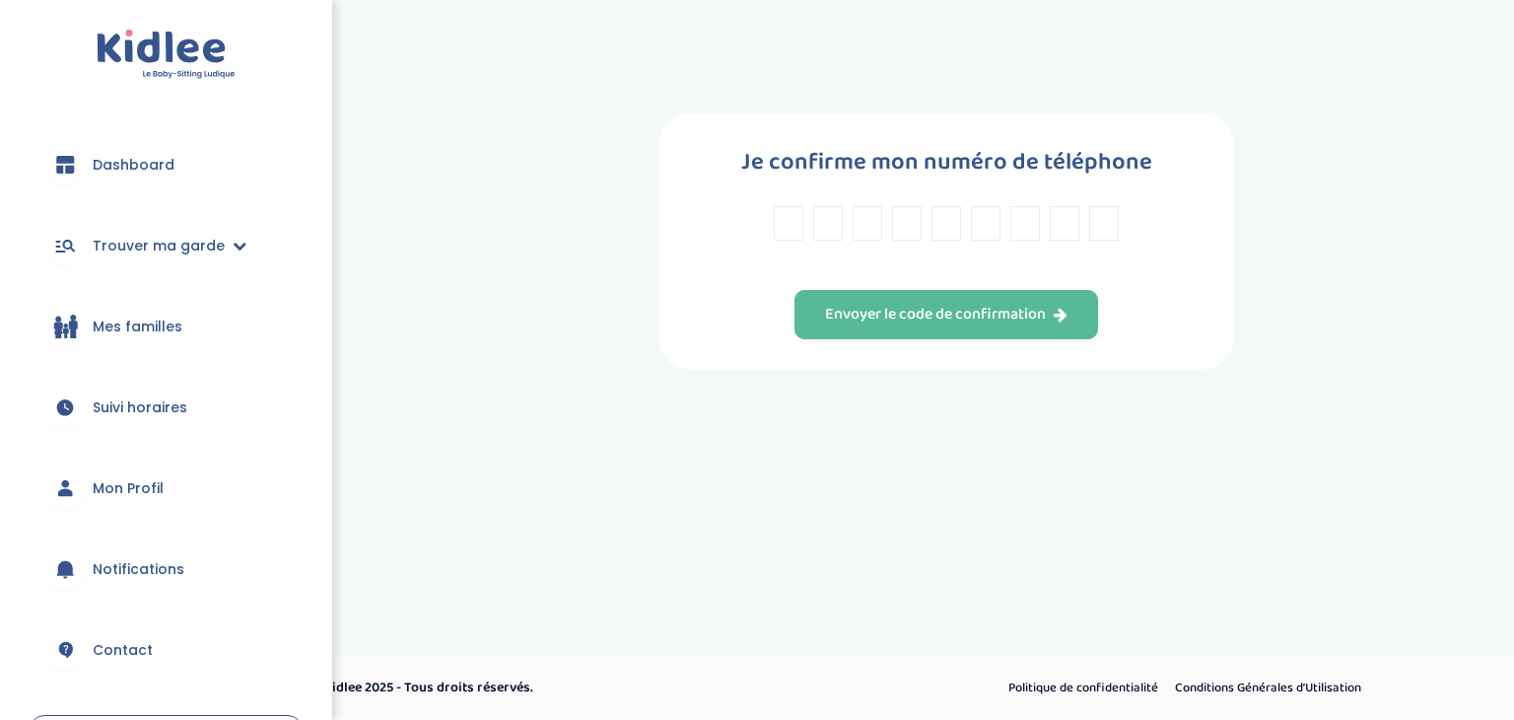
type input "7"
type input "6"
type input "7"
type input "5"
type input "1"
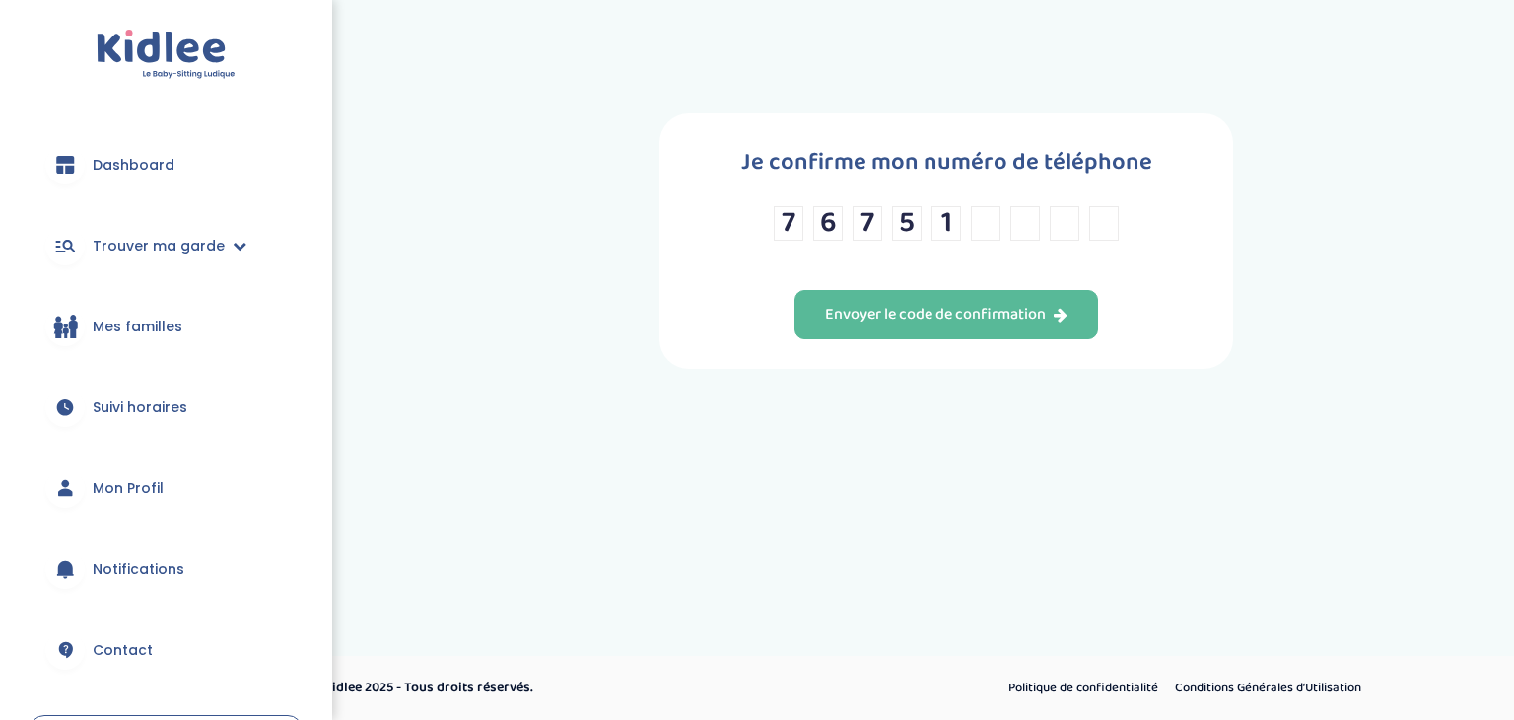
type input "1"
type input "8"
type input "0"
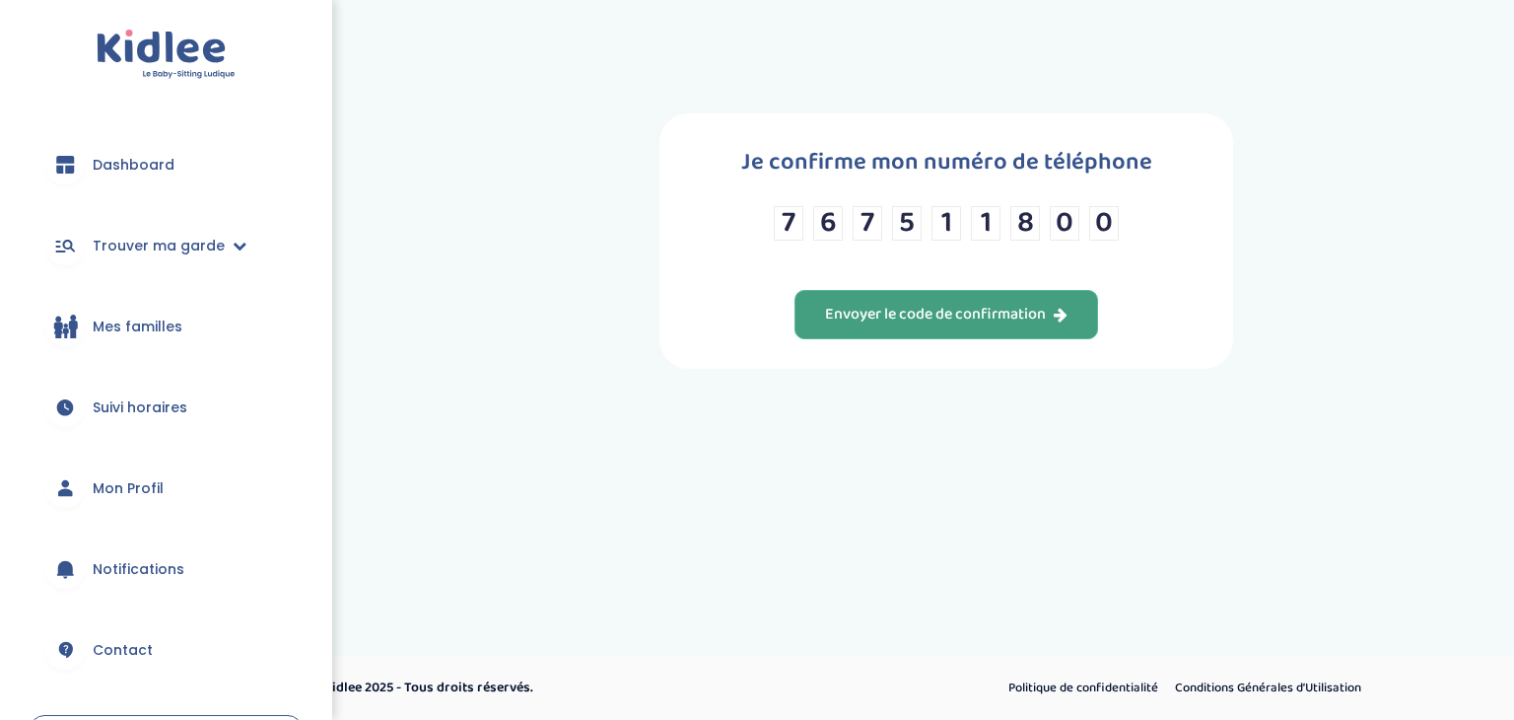
type input "0"
click at [993, 324] on div "Envoyer le code de confirmation" at bounding box center [946, 315] width 242 height 23
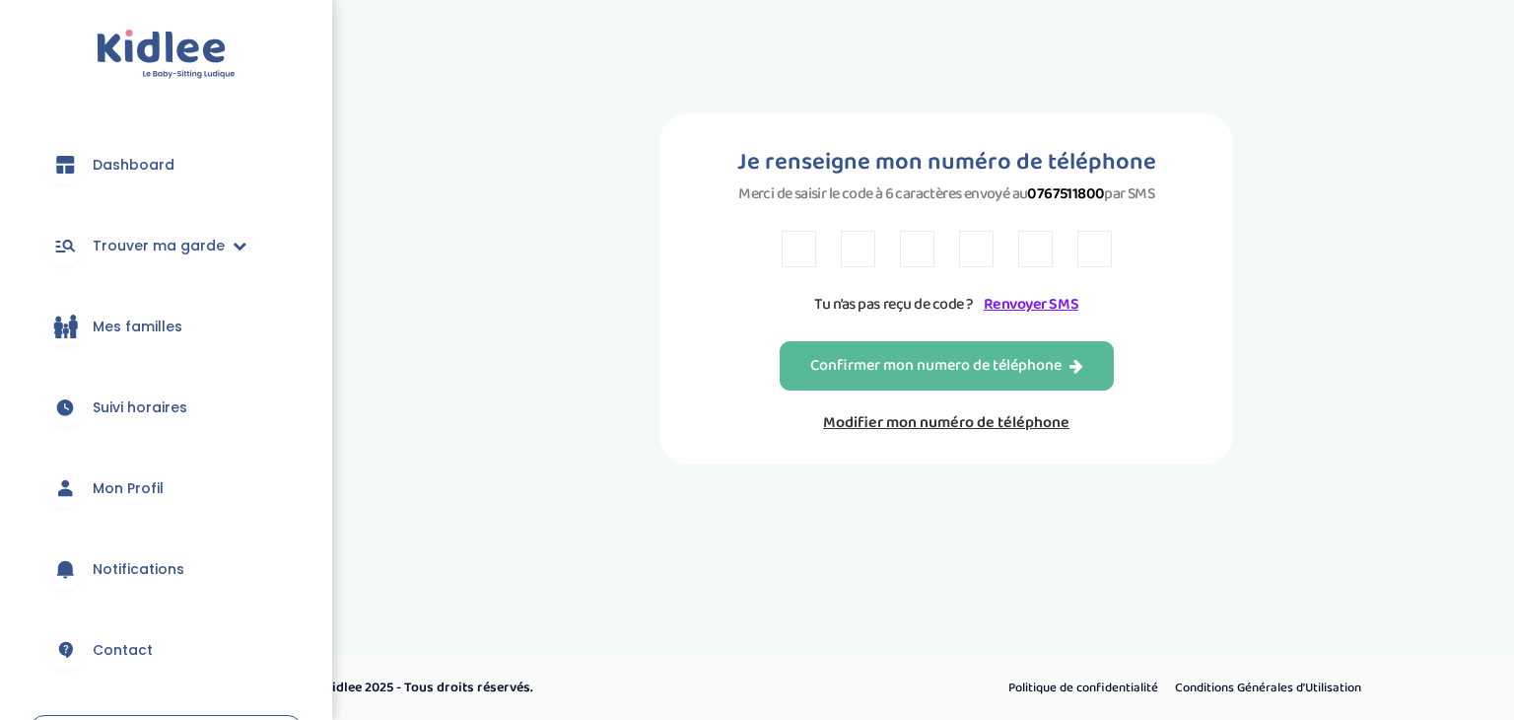
click at [110, 310] on link "Mes familles" at bounding box center [166, 326] width 273 height 71
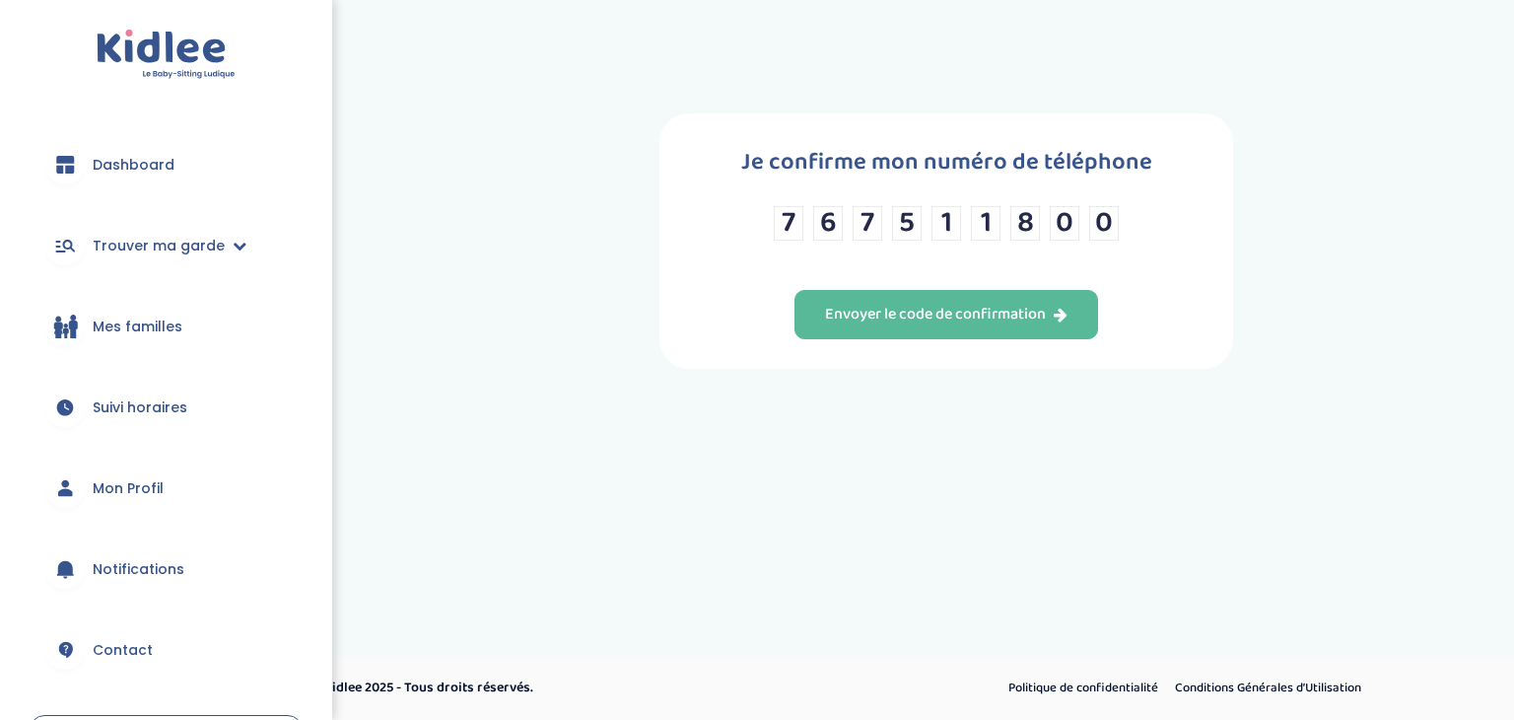
click at [123, 648] on span "Contact" at bounding box center [123, 650] width 60 height 21
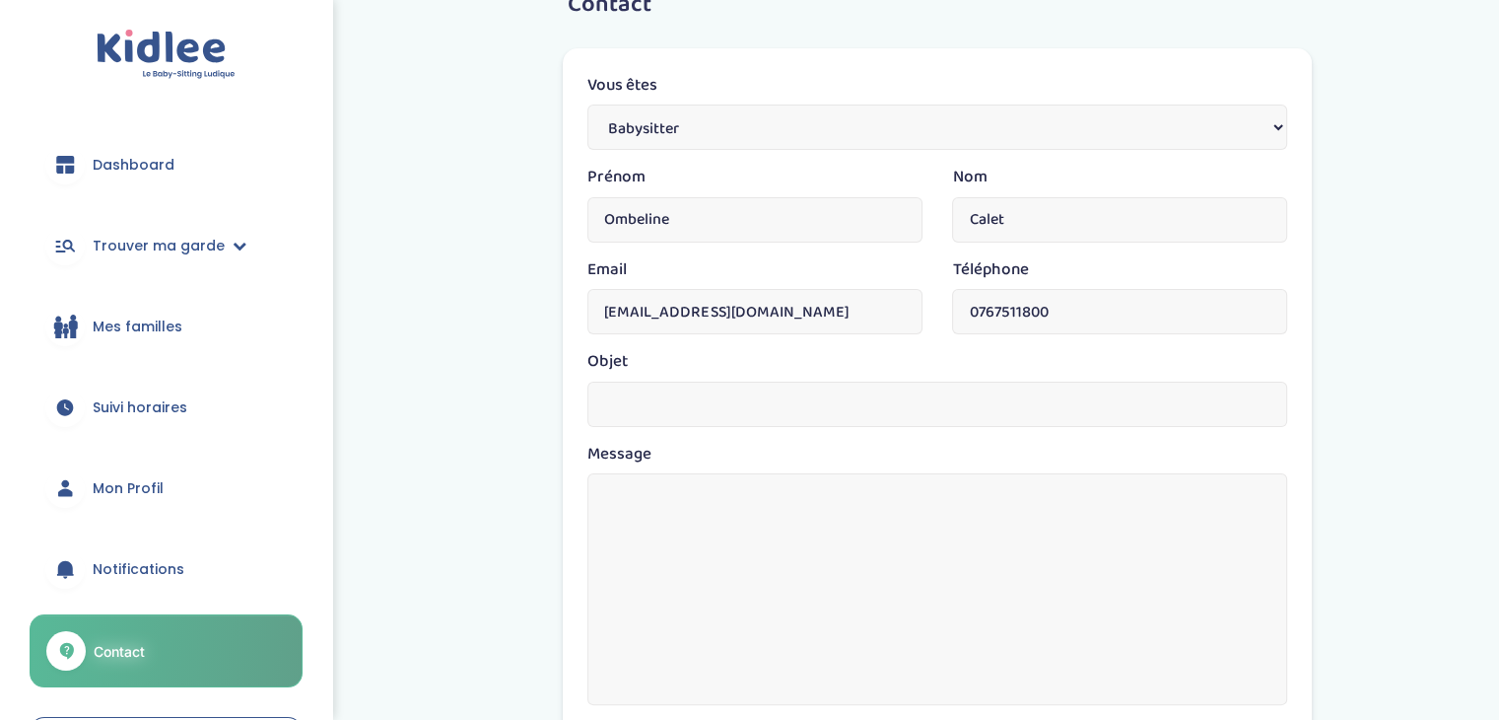
scroll to position [296, 0]
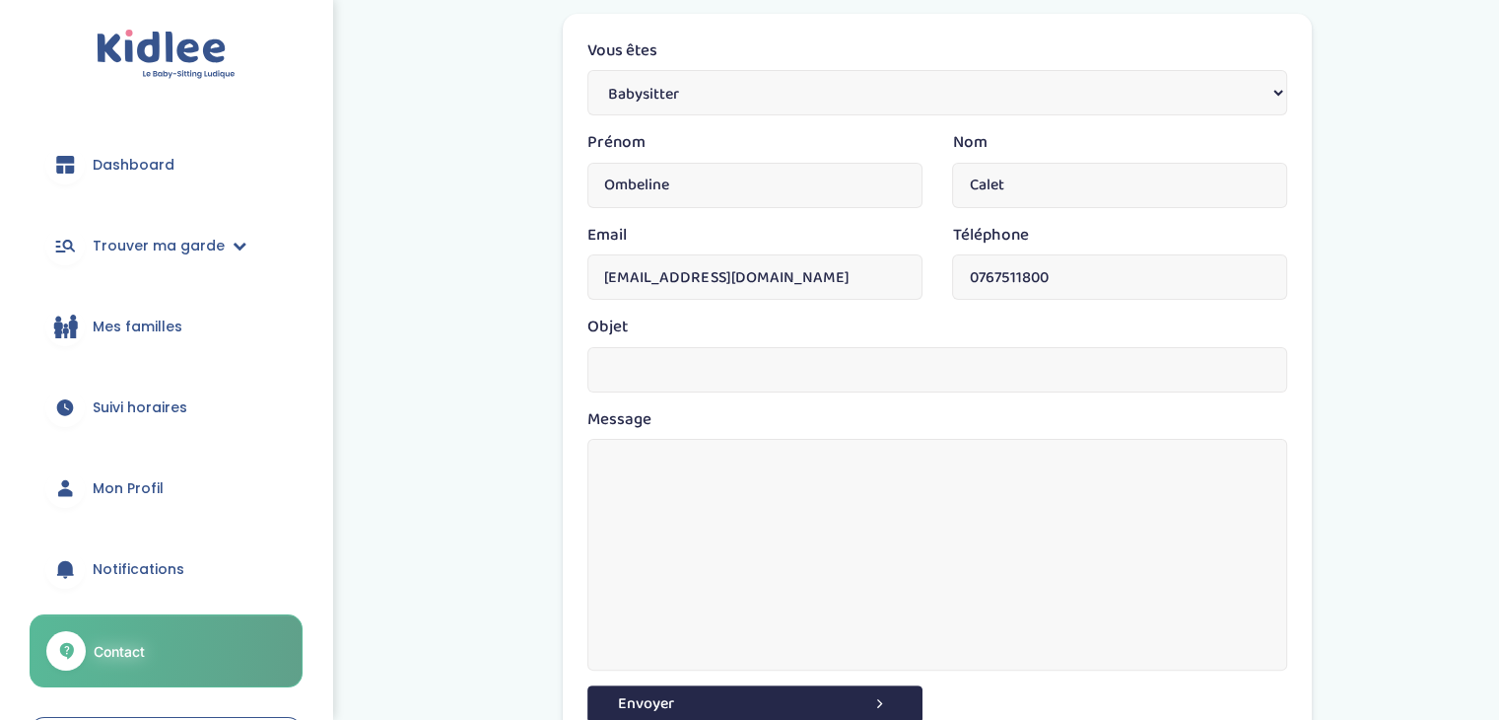
click at [834, 367] on input "text" at bounding box center [937, 369] width 700 height 45
type input "Problème de code"
click at [800, 543] on textarea at bounding box center [937, 555] width 700 height 232
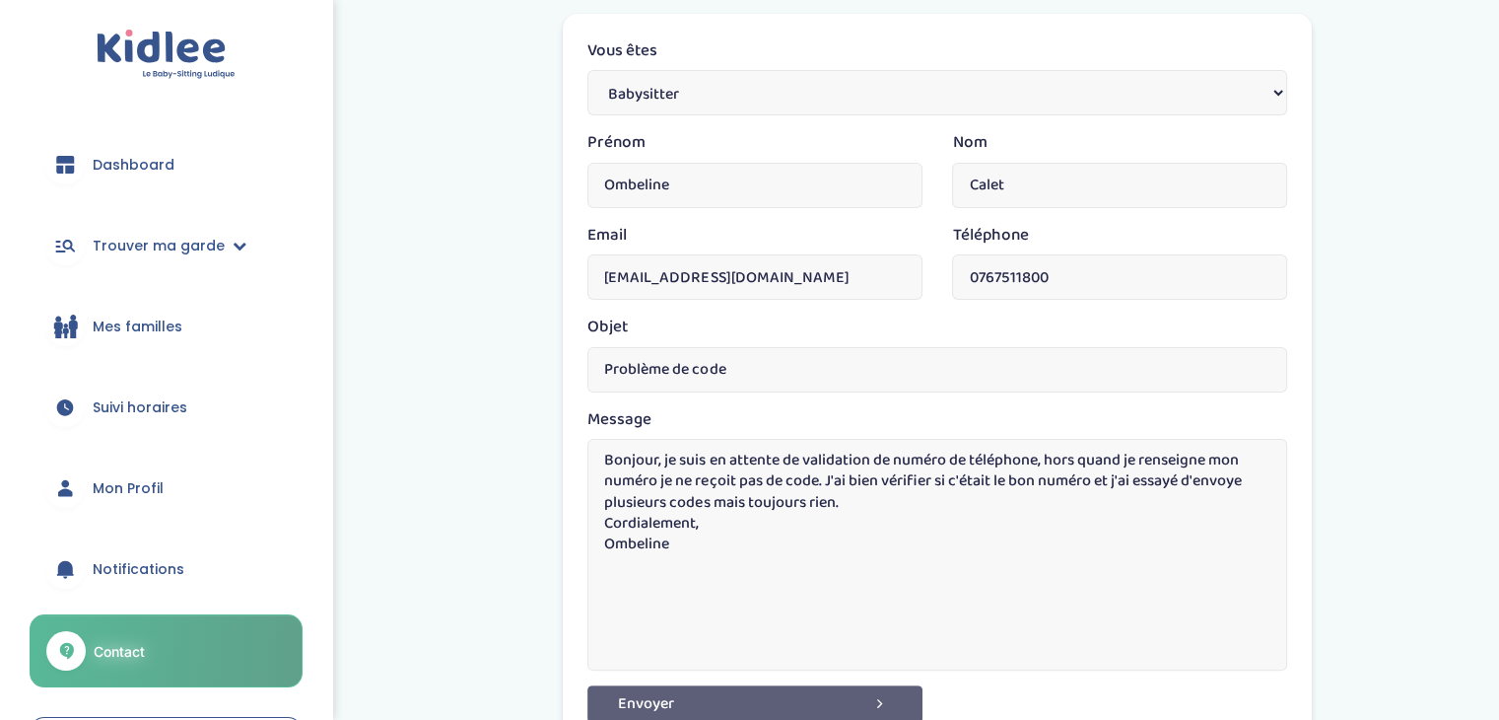
type textarea "Bonjour, je suis en attente de validation de numéro de téléphone, hors quand je…"
click at [792, 691] on button "Envoyer" at bounding box center [754, 703] width 335 height 36
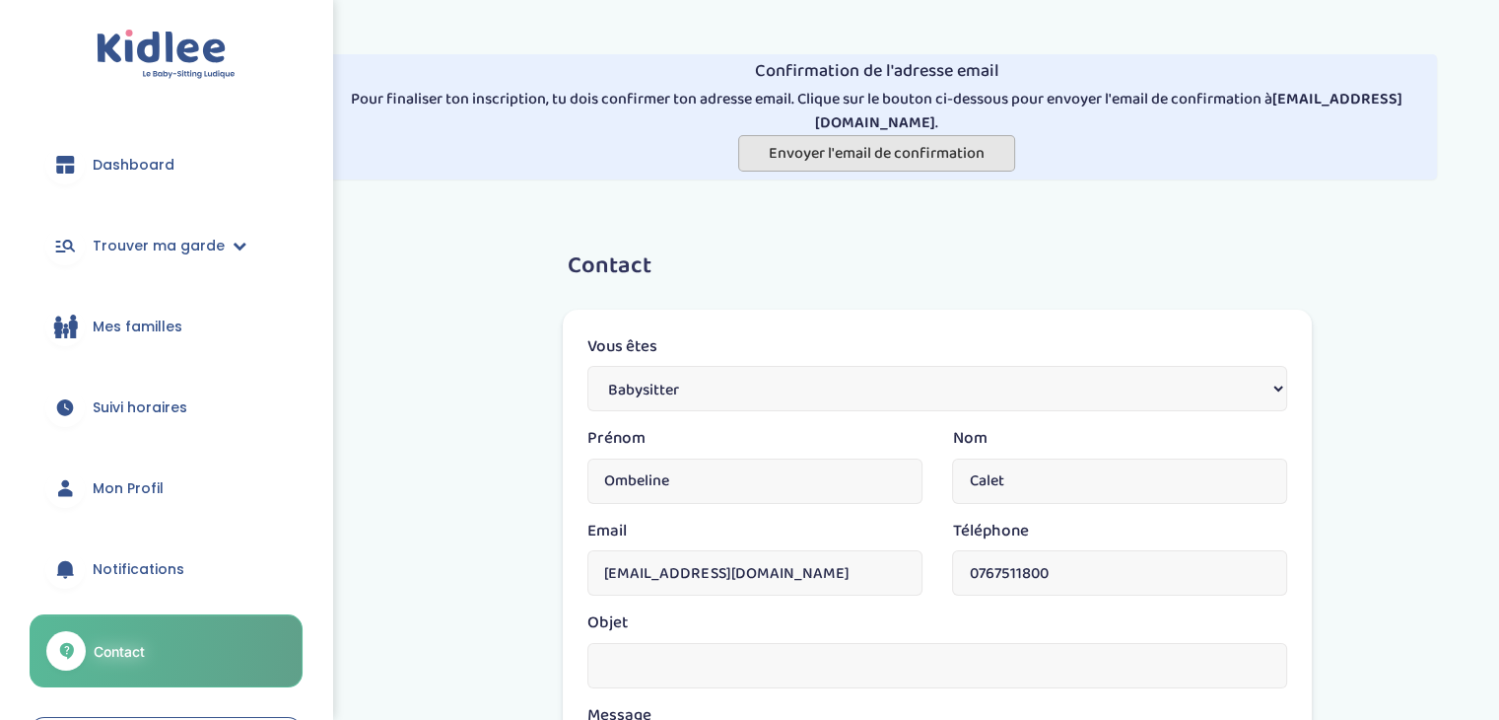
click at [934, 154] on span "Envoyer l'email de confirmation" at bounding box center [877, 153] width 216 height 25
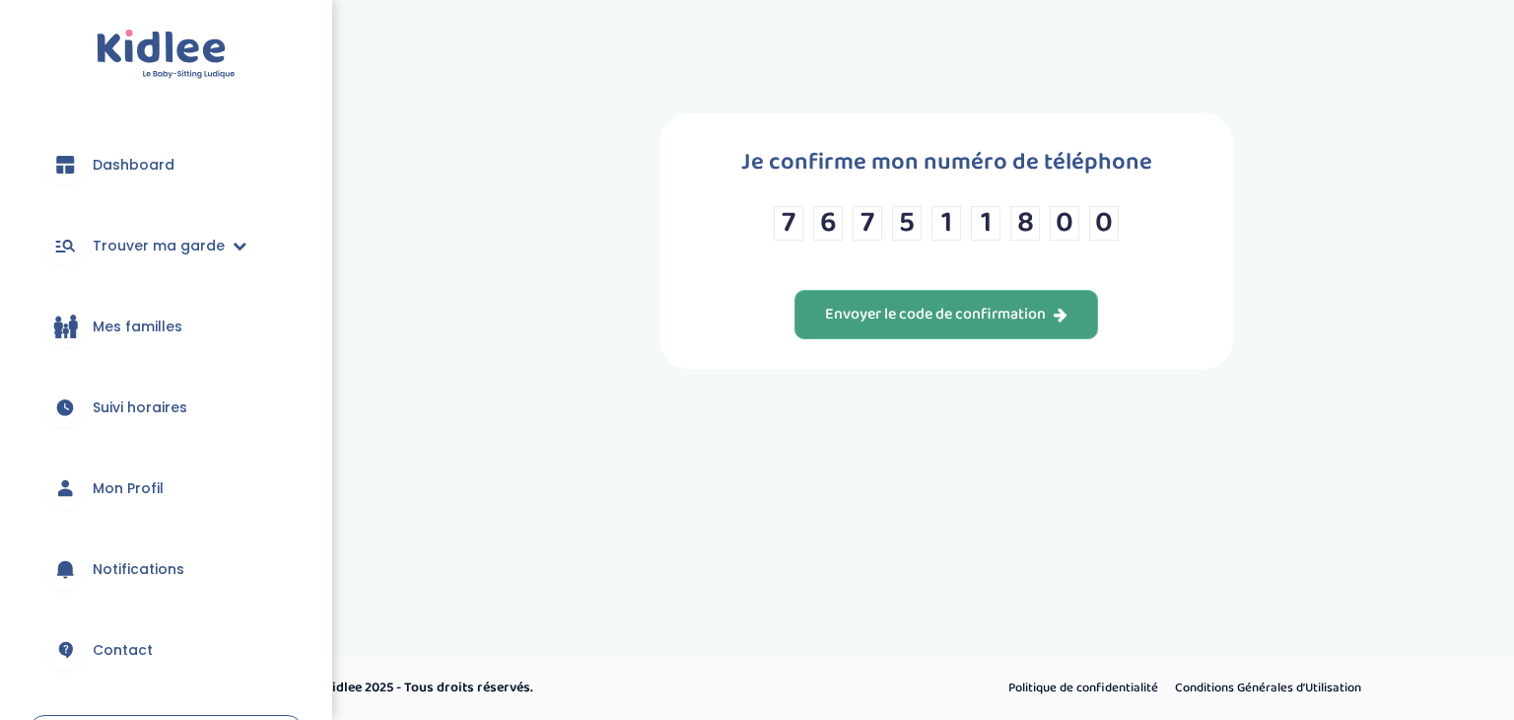
click at [895, 310] on div "Envoyer le code de confirmation" at bounding box center [946, 315] width 242 height 23
click at [915, 299] on button "Envoyer le code de confirmation" at bounding box center [946, 314] width 304 height 49
